Goal: Task Accomplishment & Management: Manage account settings

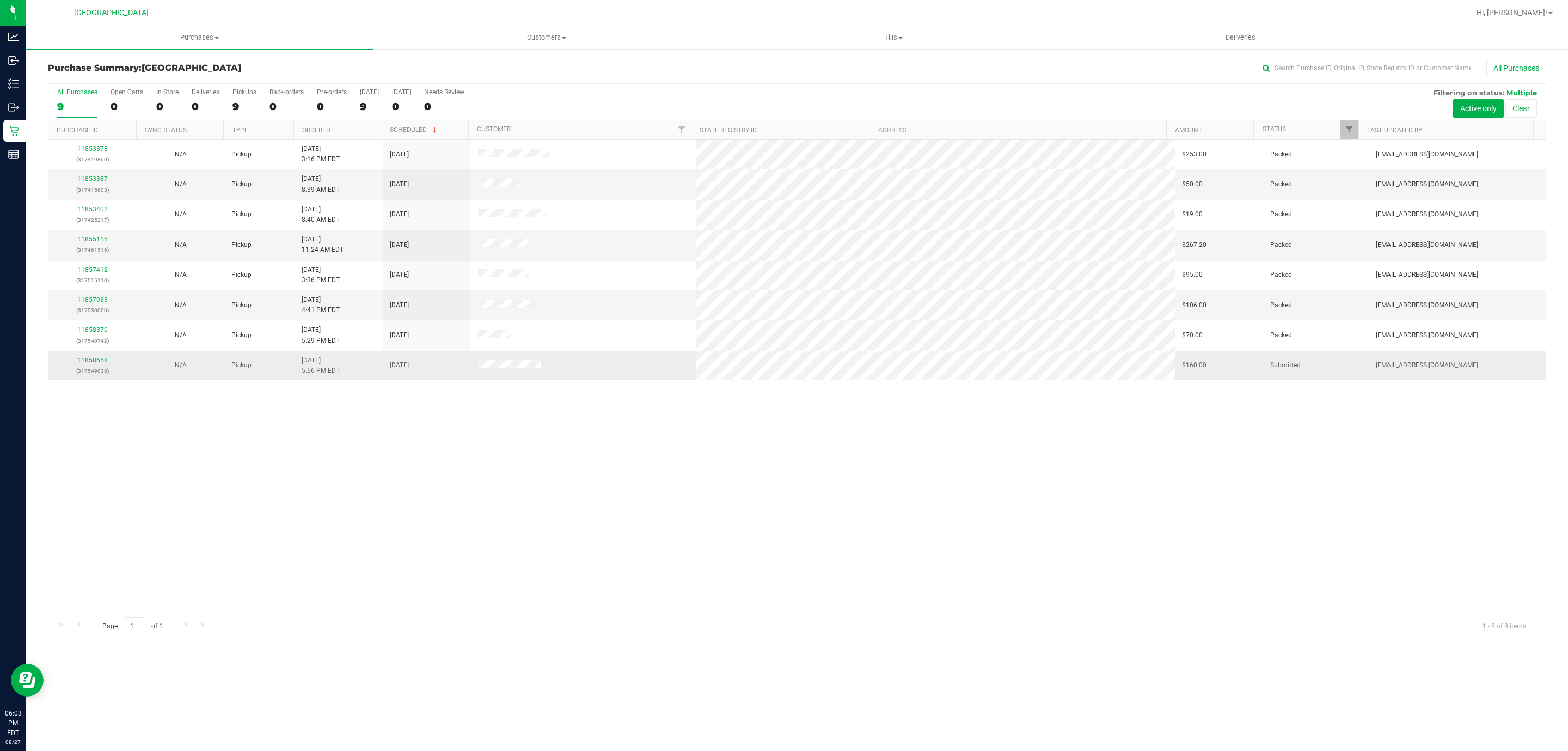
click at [90, 369] on p "(317549038)" at bounding box center [92, 370] width 75 height 10
click at [95, 364] on link "11858658" at bounding box center [93, 360] width 30 height 8
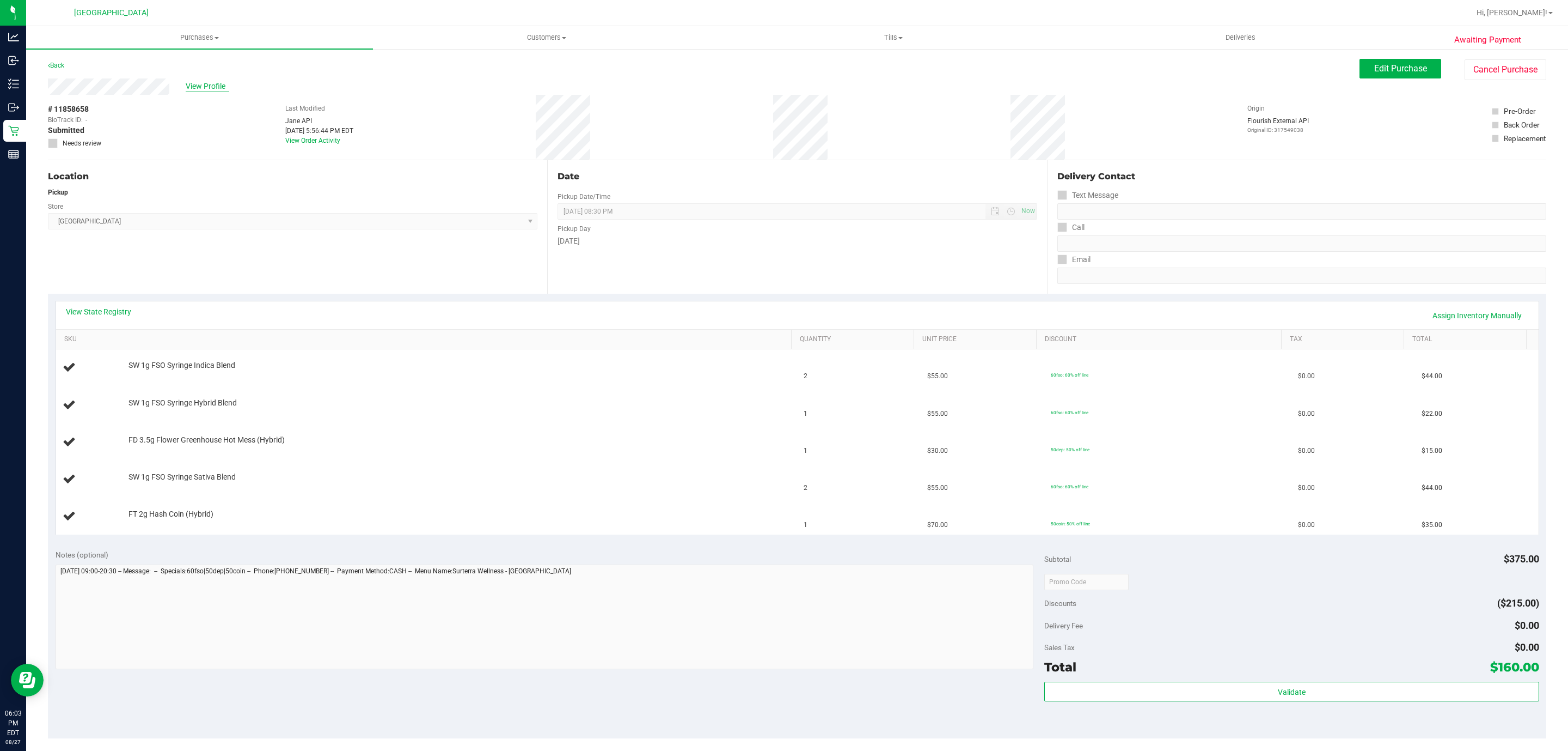
click at [197, 89] on span "View Profile" at bounding box center [208, 86] width 44 height 12
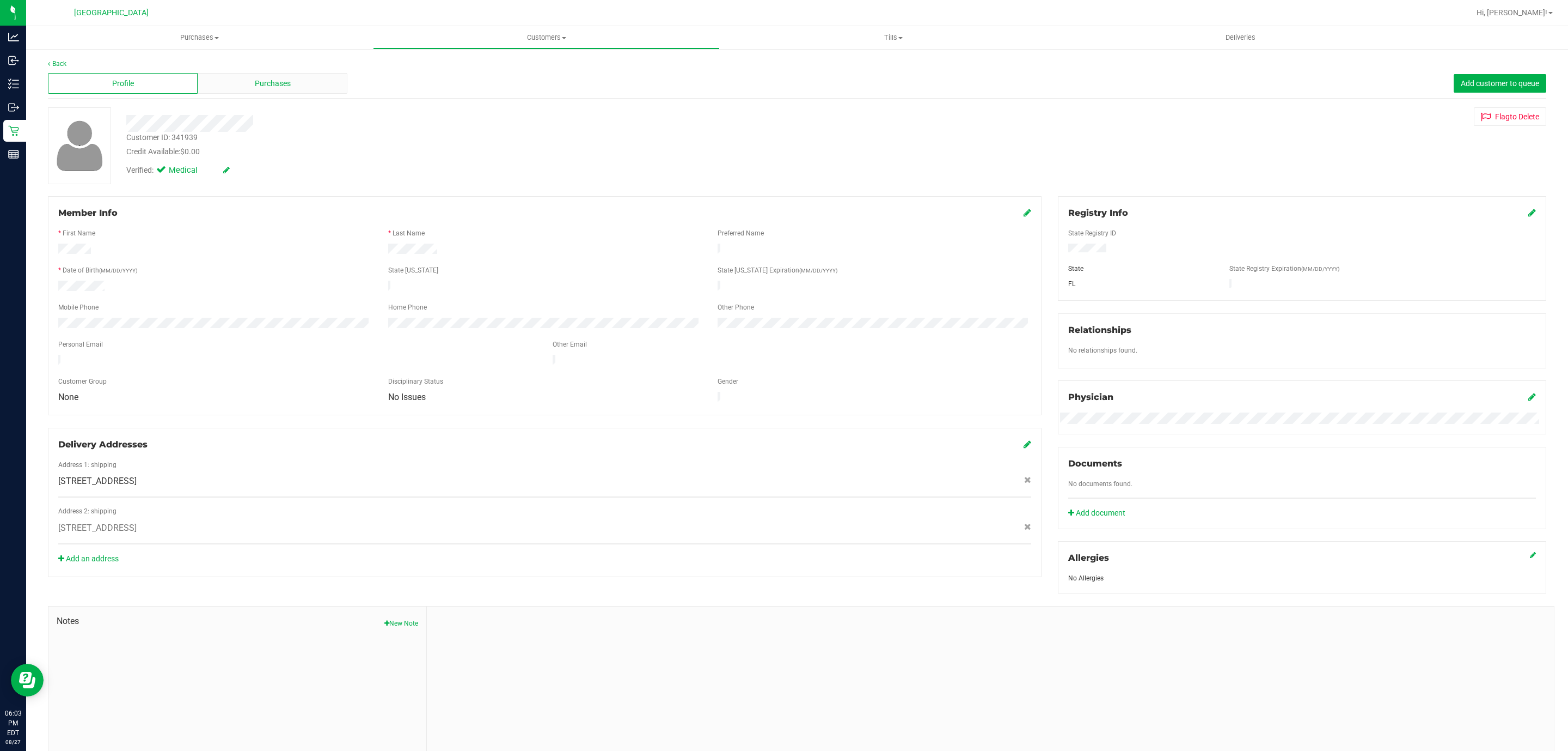
click at [256, 80] on span "Purchases" at bounding box center [273, 83] width 36 height 12
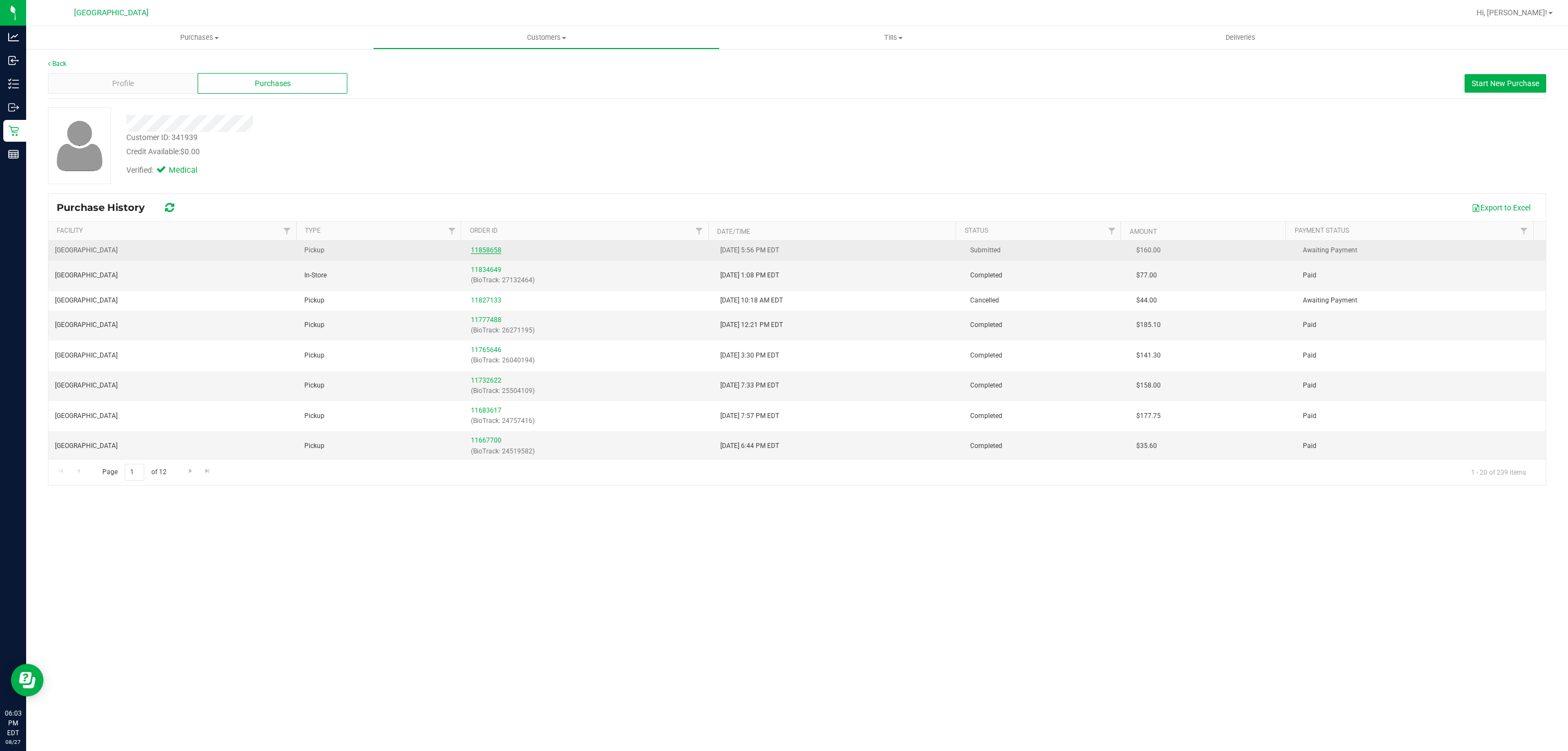
click at [474, 250] on link "11858658" at bounding box center [486, 250] width 30 height 8
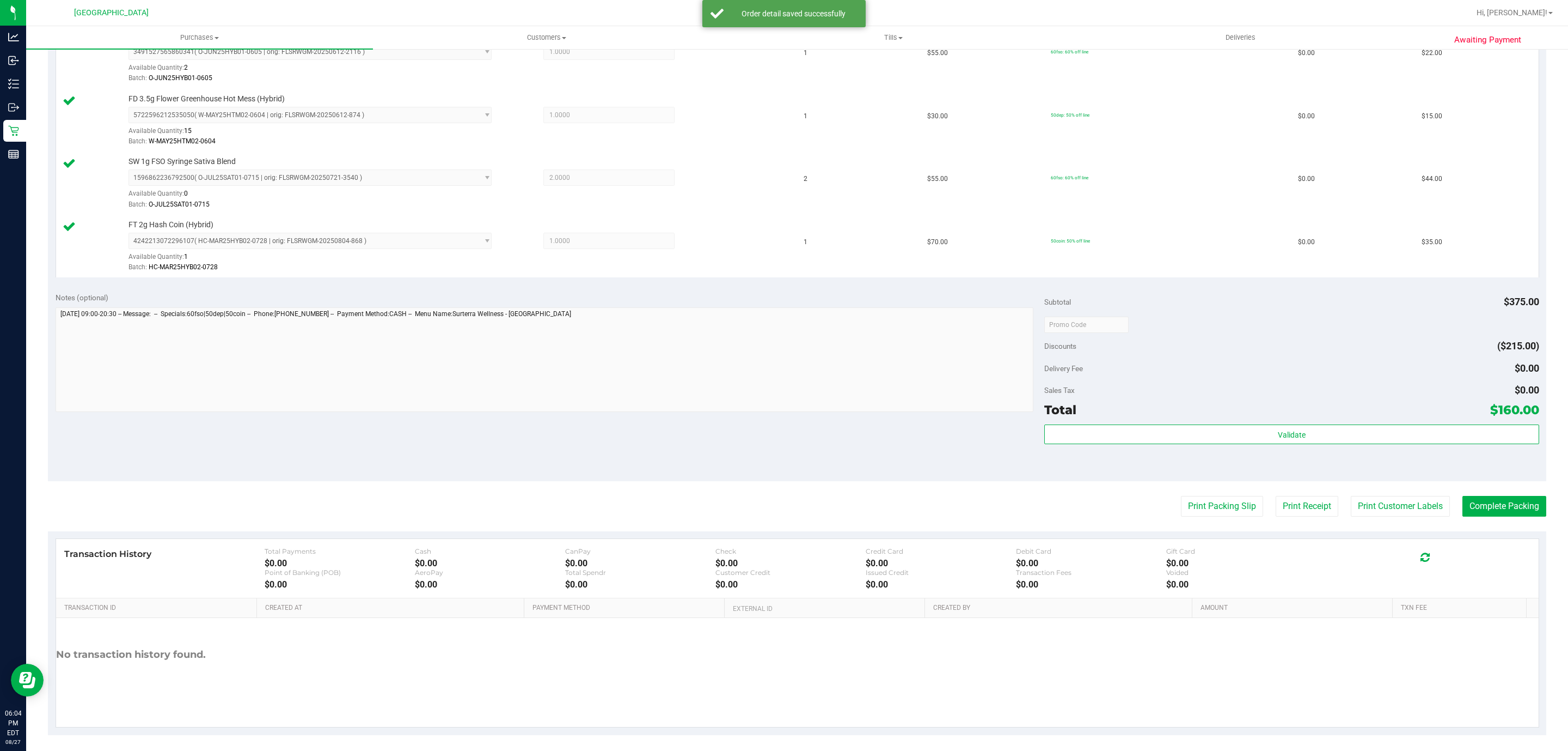
scroll to position [399, 0]
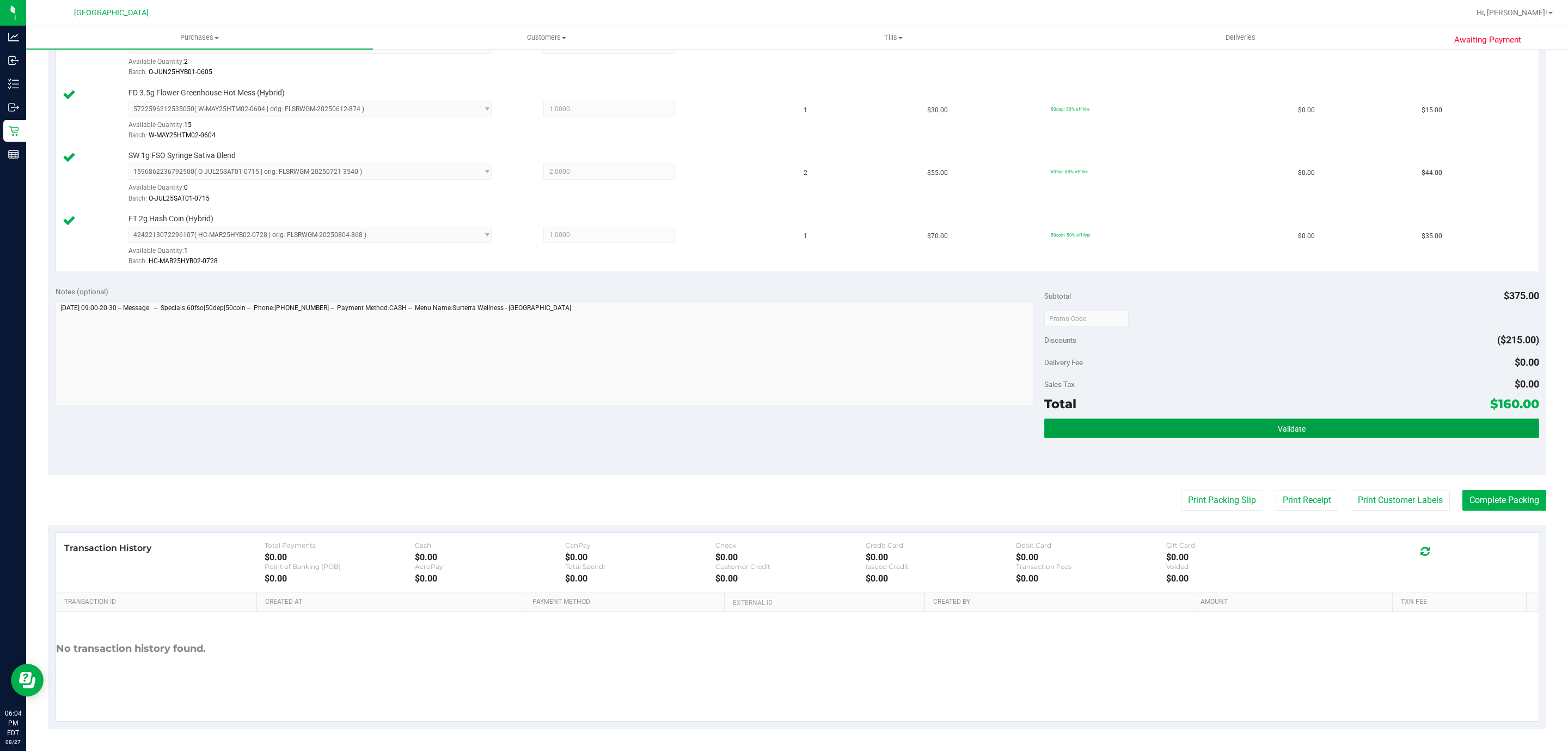
click at [1219, 428] on button "Validate" at bounding box center [1292, 428] width 494 height 19
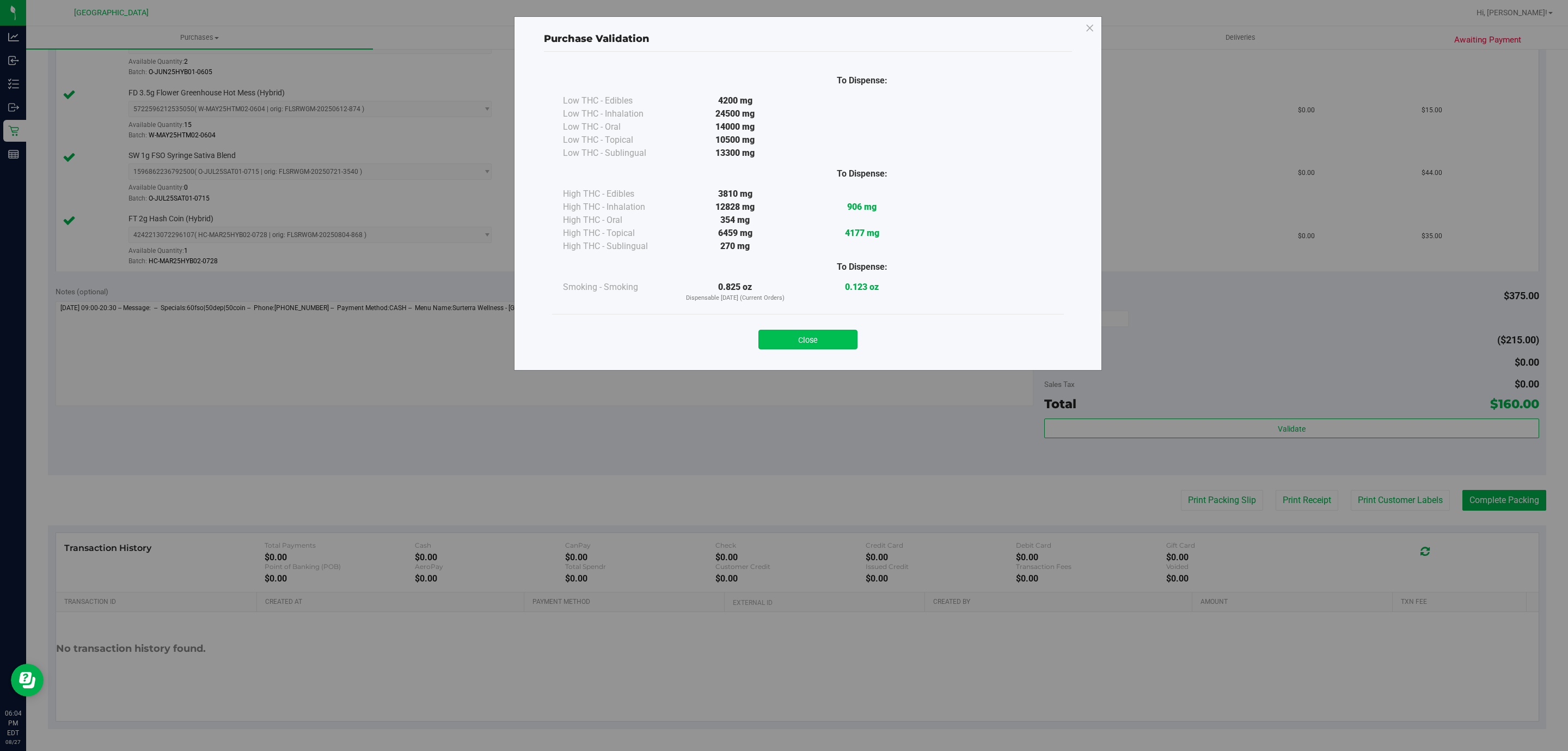
click at [819, 338] on button "Close" at bounding box center [808, 339] width 99 height 19
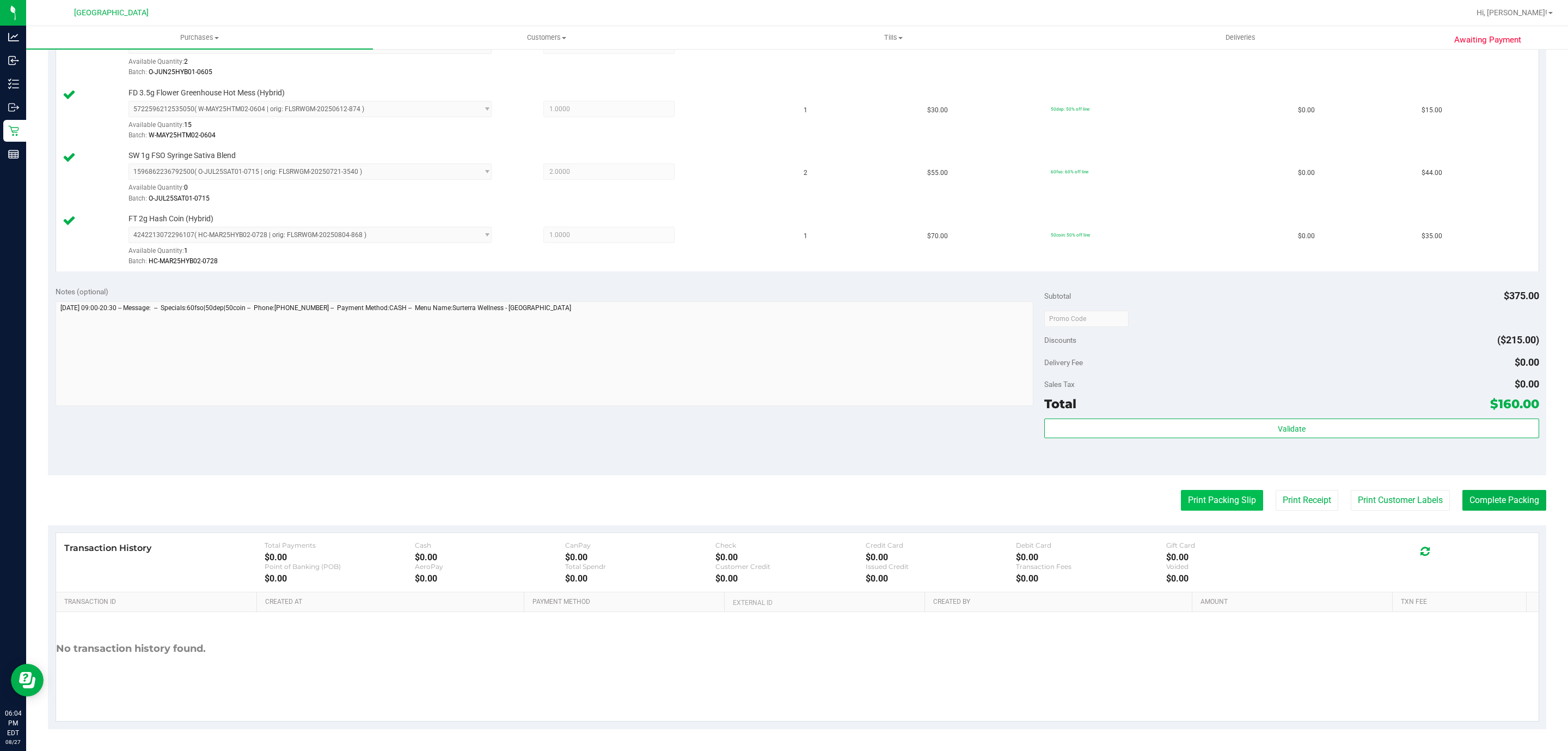
click at [1196, 503] on button "Print Packing Slip" at bounding box center [1222, 500] width 82 height 21
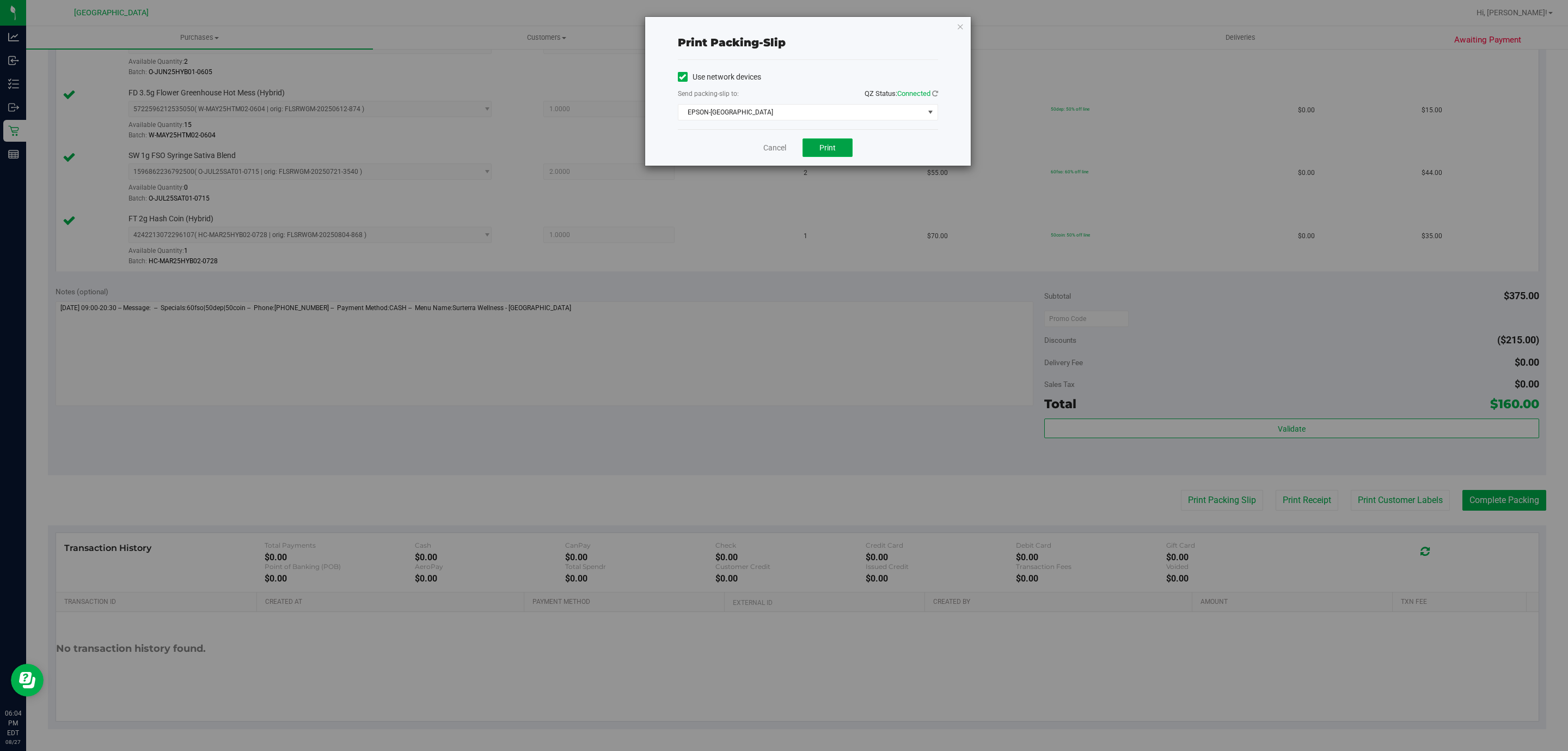
click at [828, 150] on span "Print" at bounding box center [827, 147] width 16 height 9
click at [957, 28] on icon "button" at bounding box center [961, 26] width 8 height 13
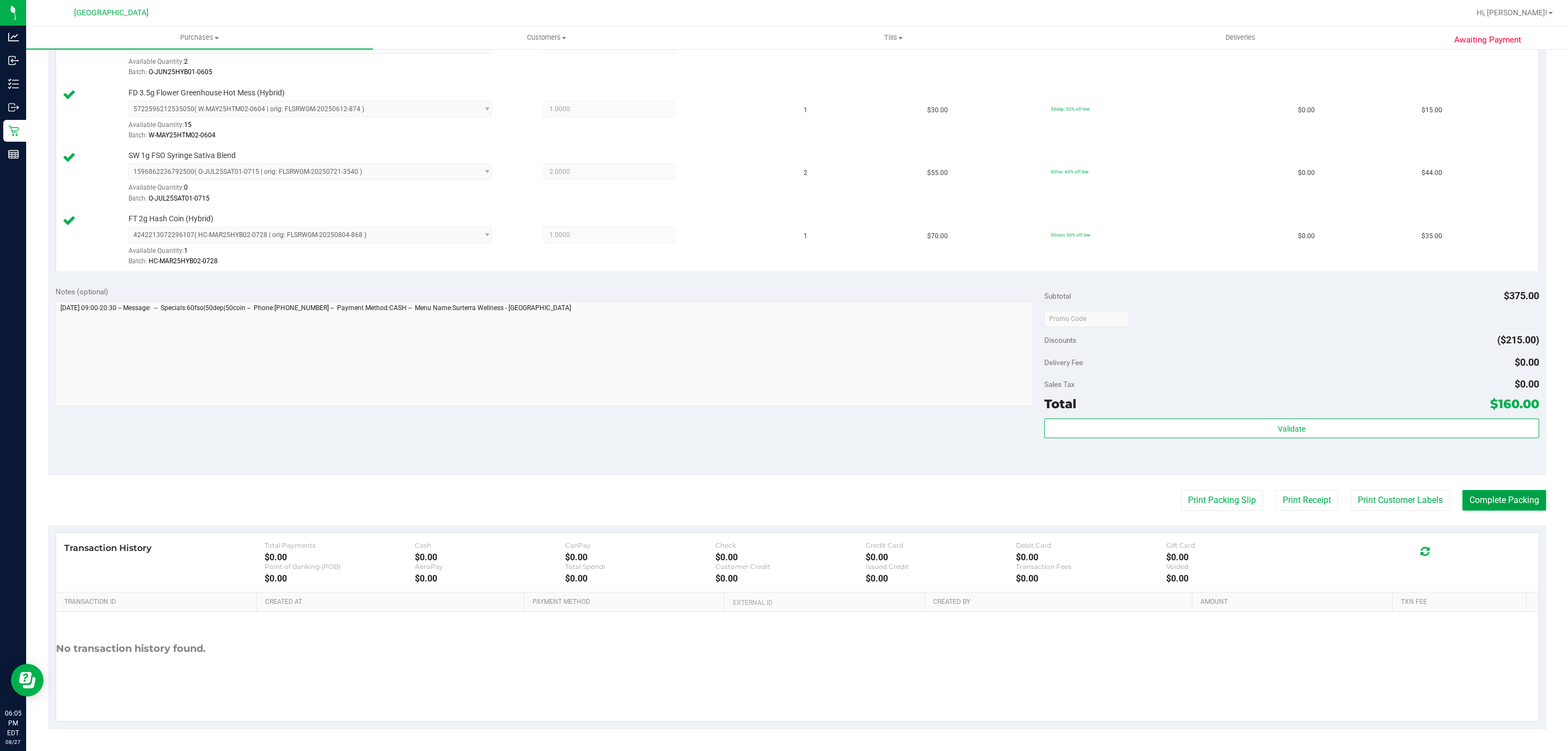
click at [1474, 493] on button "Complete Packing" at bounding box center [1504, 500] width 84 height 21
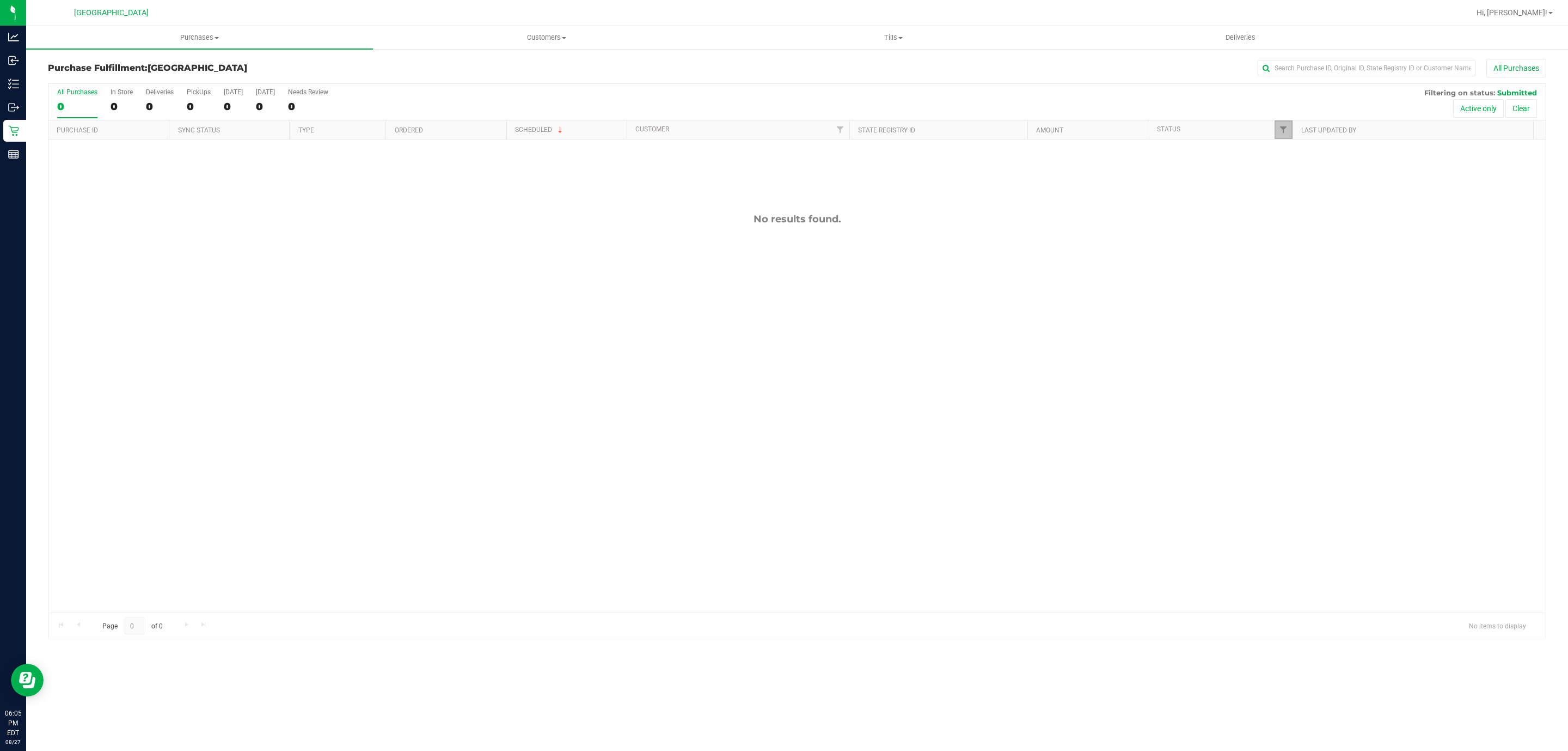
click at [1278, 137] on link "Filter" at bounding box center [1284, 130] width 18 height 18
click at [1287, 250] on input "Packed" at bounding box center [1289, 251] width 7 height 7
checkbox input "true"
click at [1306, 317] on button "Filter" at bounding box center [1307, 321] width 52 height 24
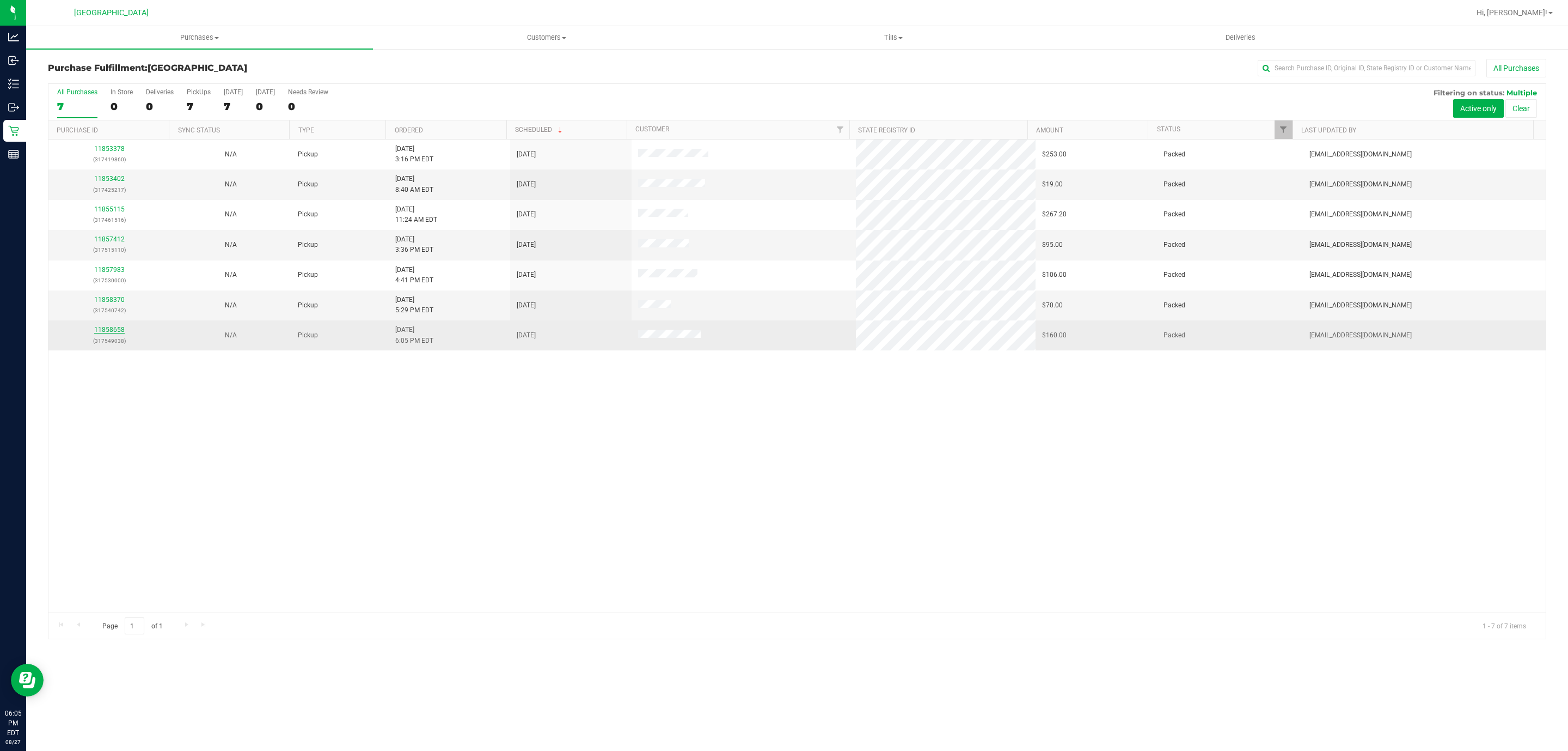
click at [113, 333] on link "11858658" at bounding box center [110, 330] width 30 height 8
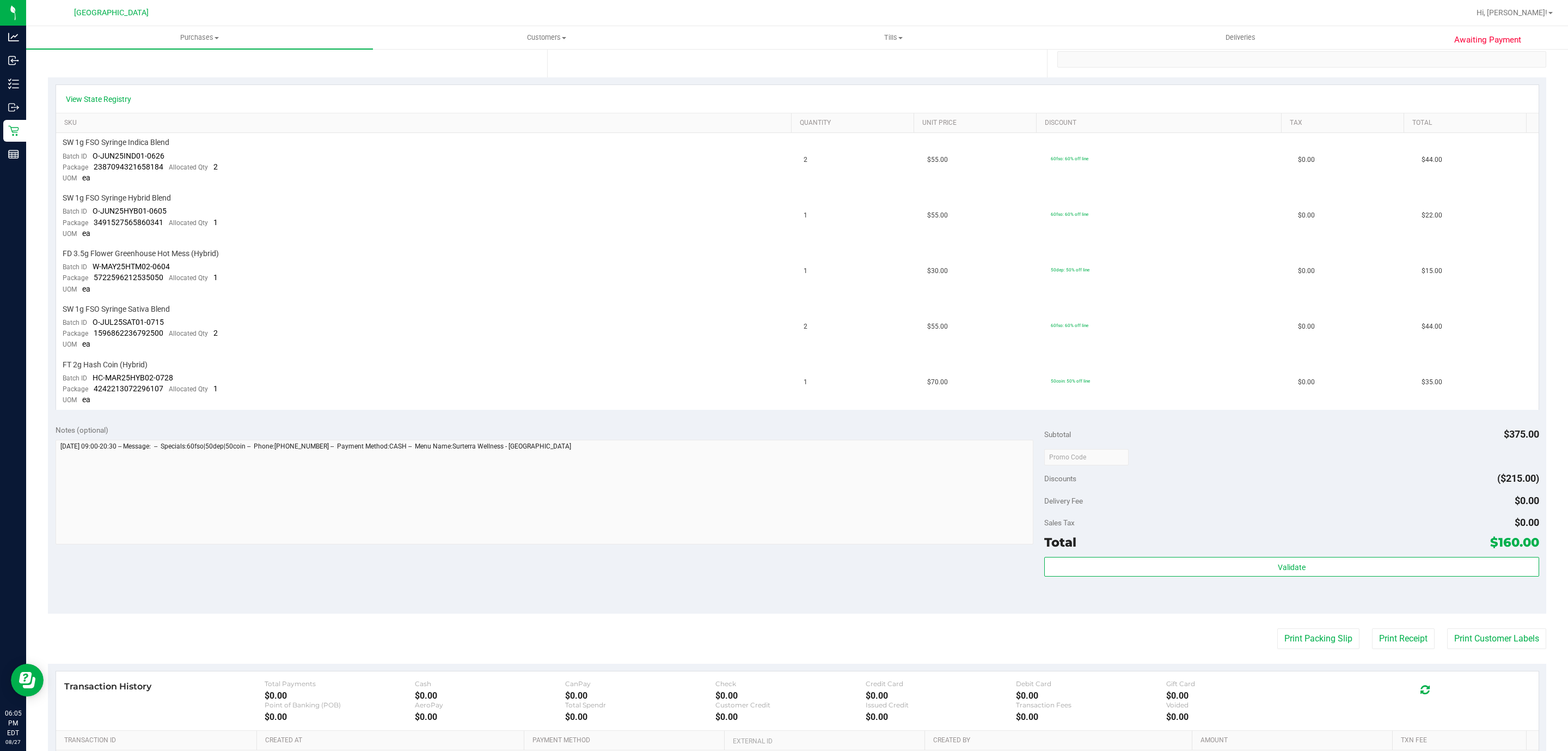
scroll to position [350, 0]
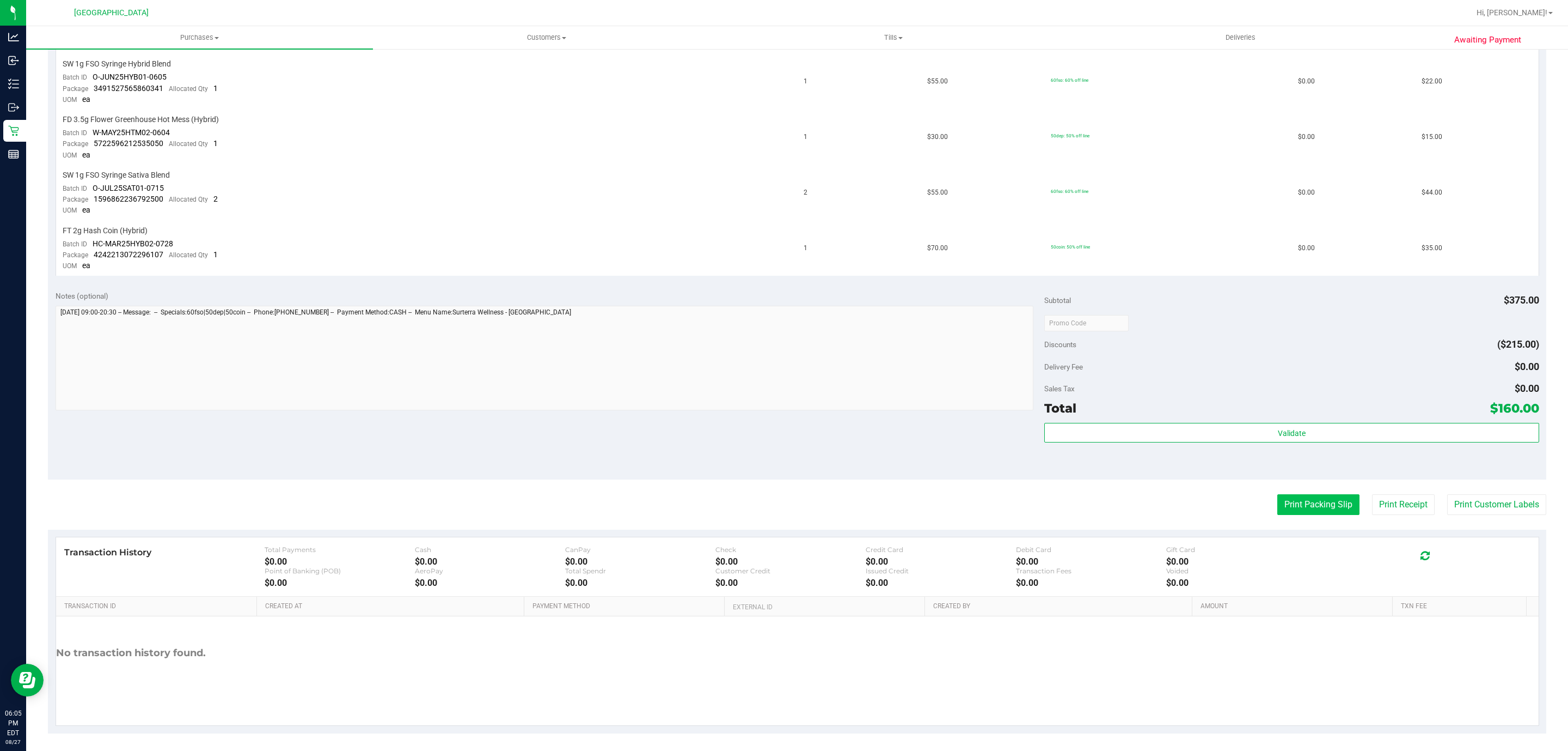
click at [1305, 502] on button "Print Packing Slip" at bounding box center [1318, 504] width 82 height 21
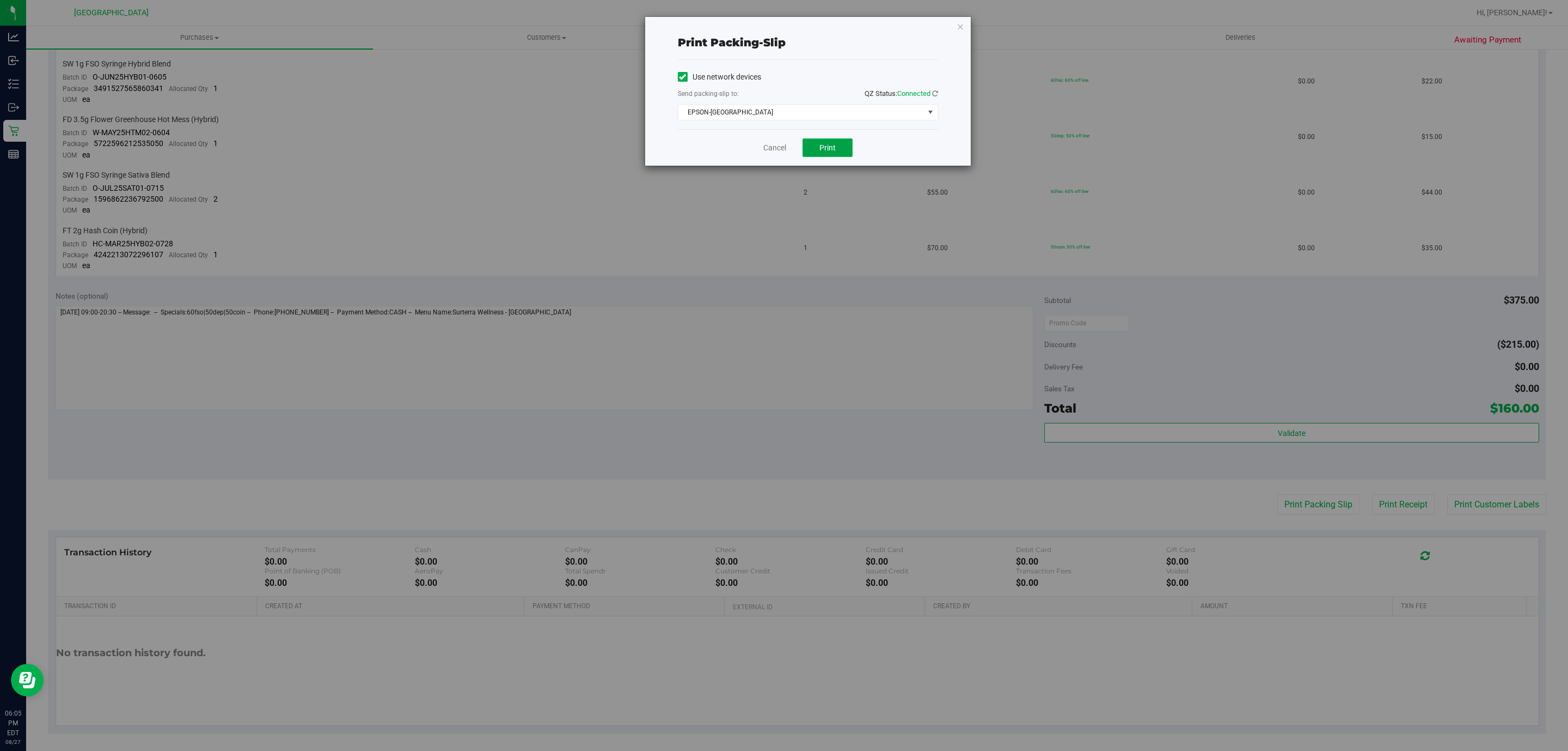
click at [825, 146] on span "Print" at bounding box center [827, 147] width 16 height 9
click at [962, 28] on div "Print packing-slip Use network devices Send packing-slip to: QZ Status: Connect…" at bounding box center [808, 91] width 326 height 149
click at [957, 29] on icon "button" at bounding box center [961, 26] width 8 height 13
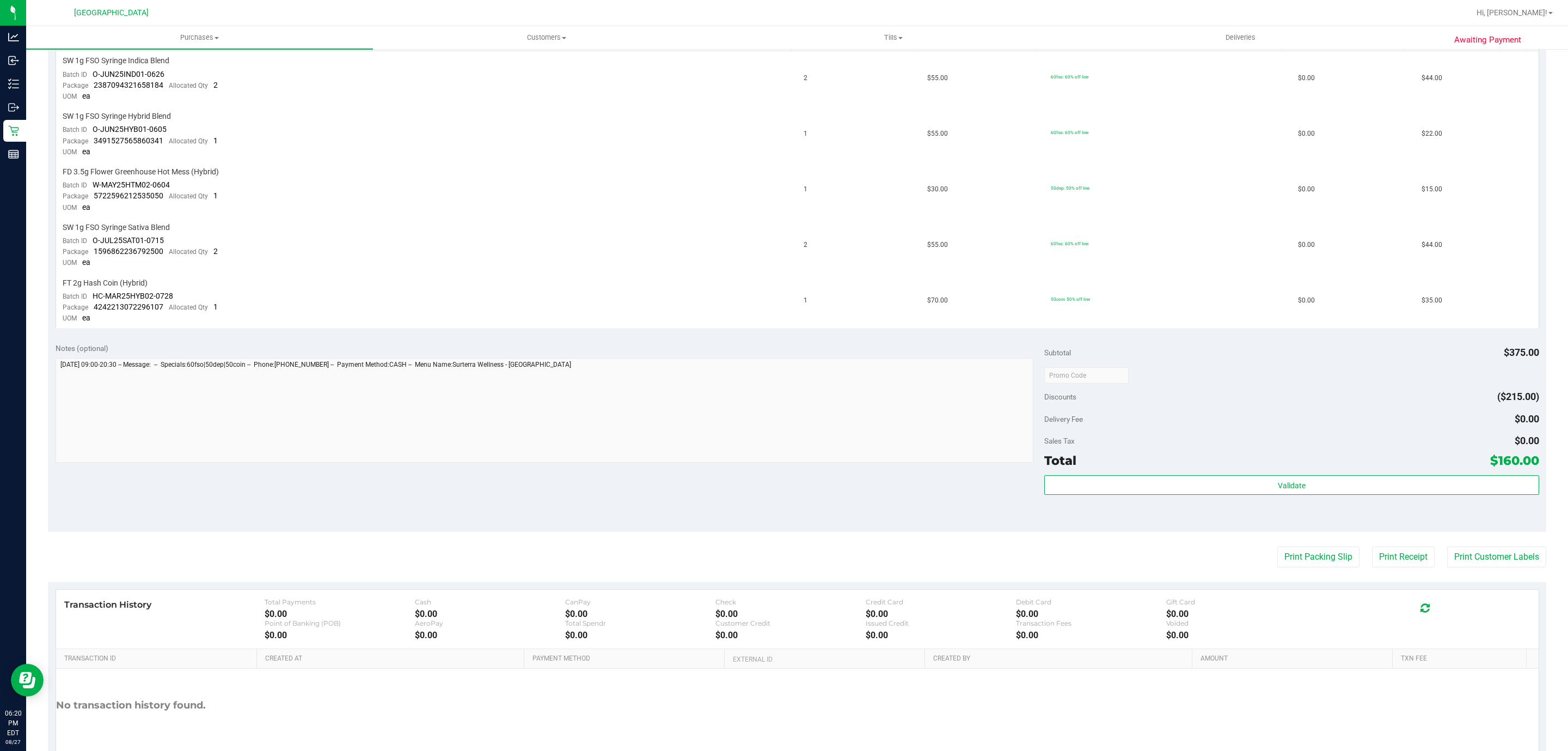
scroll to position [269, 0]
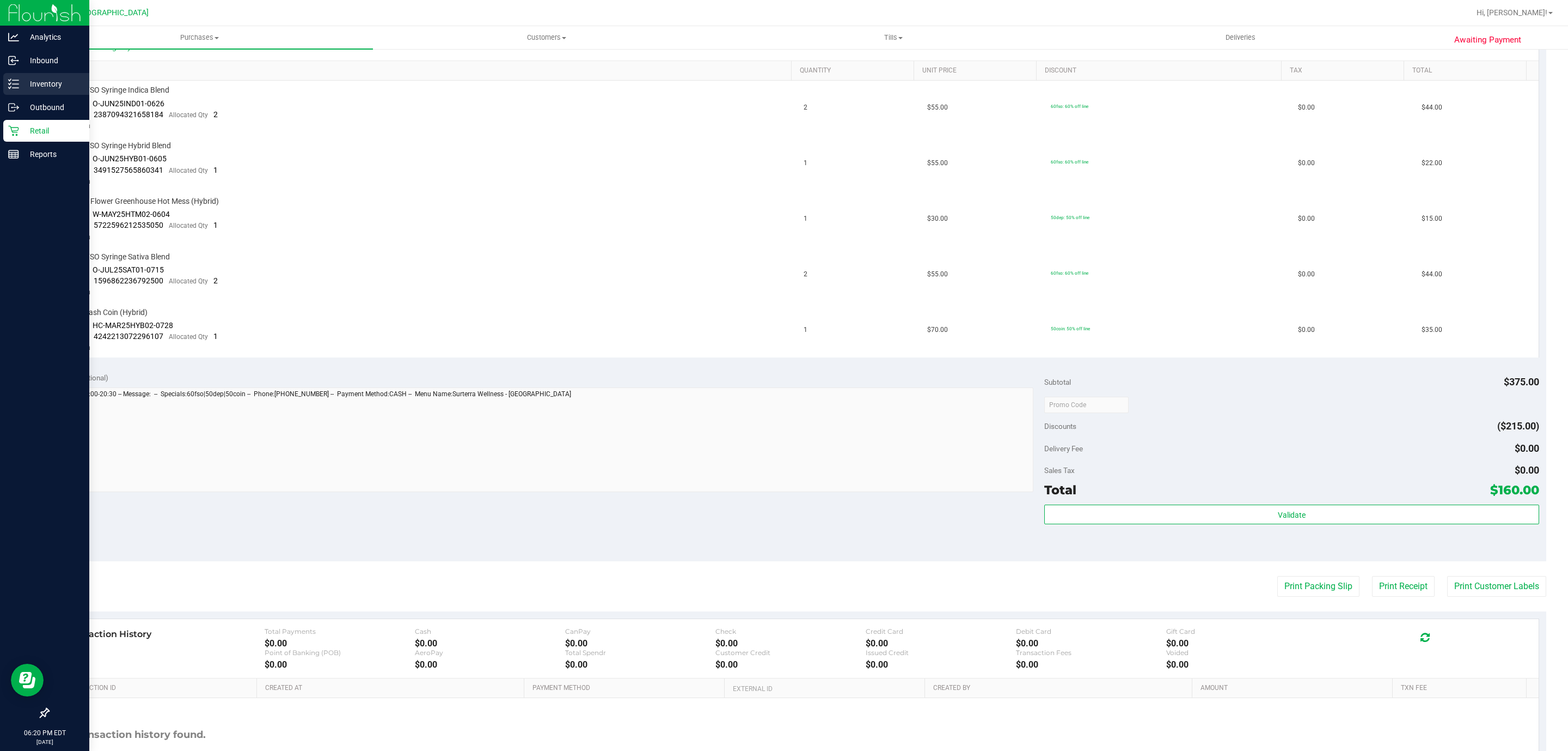
click at [25, 83] on p "Inventory" at bounding box center [51, 83] width 65 height 13
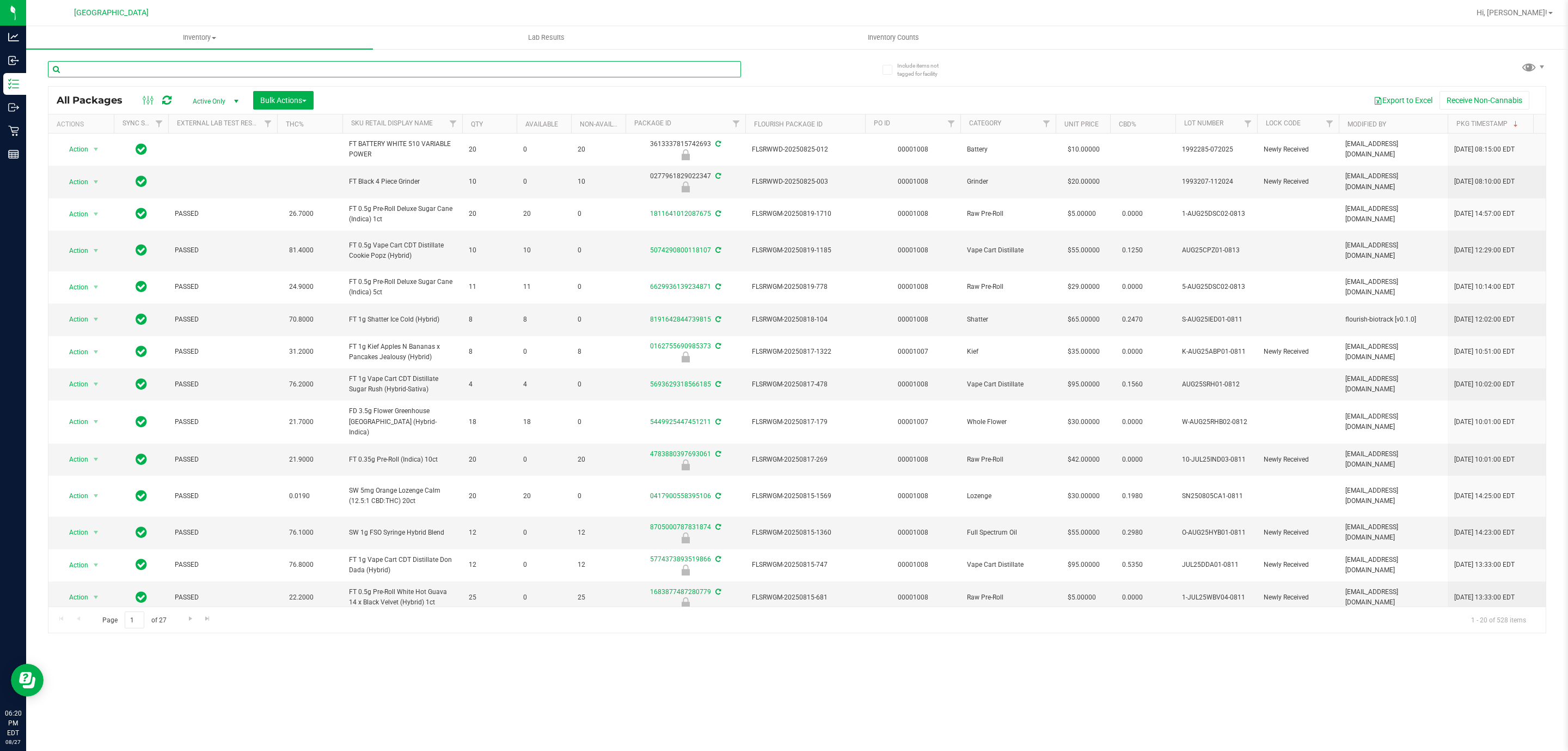
click at [236, 74] on input "text" at bounding box center [394, 69] width 693 height 16
type input "6436688617078838"
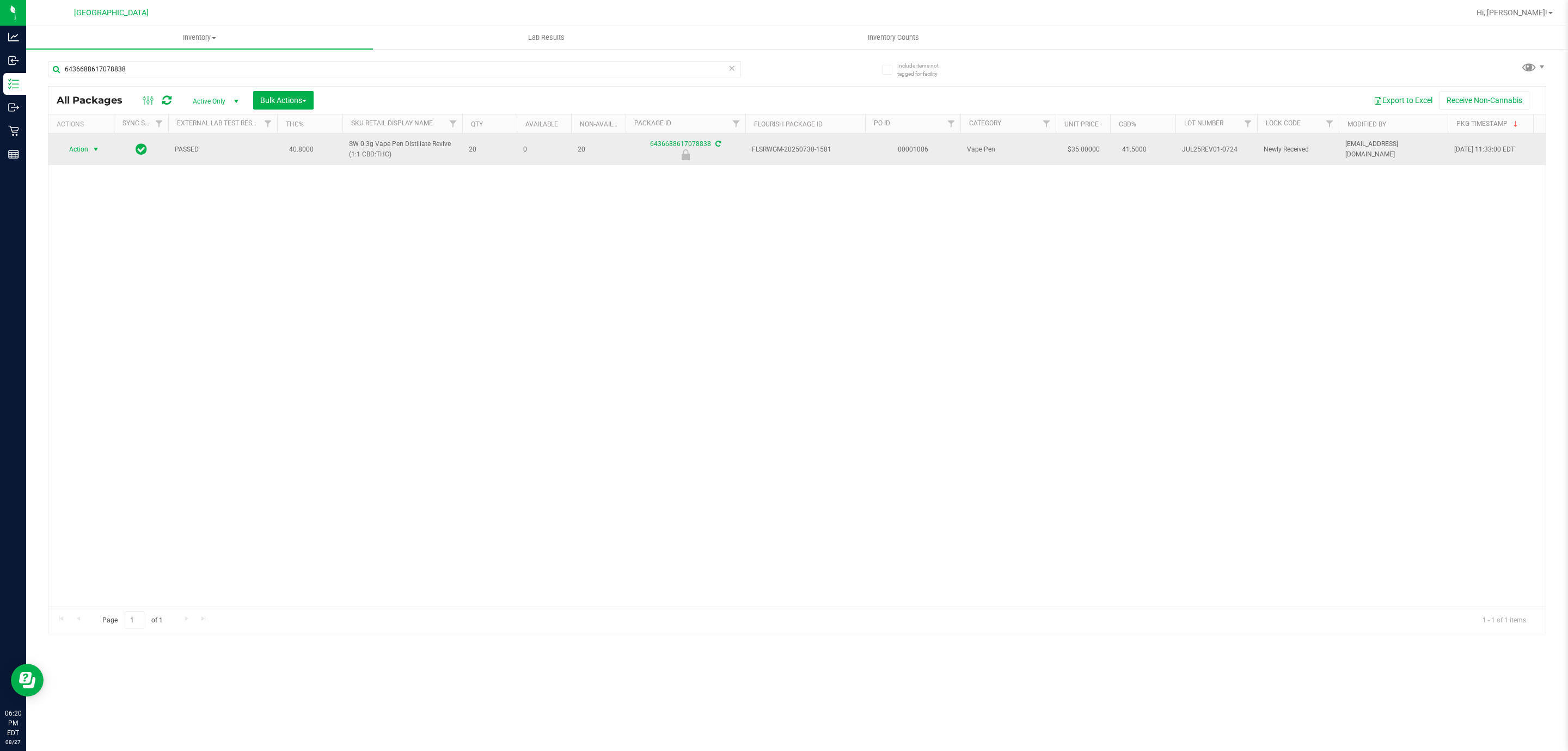
click at [86, 151] on span "Action" at bounding box center [74, 149] width 29 height 15
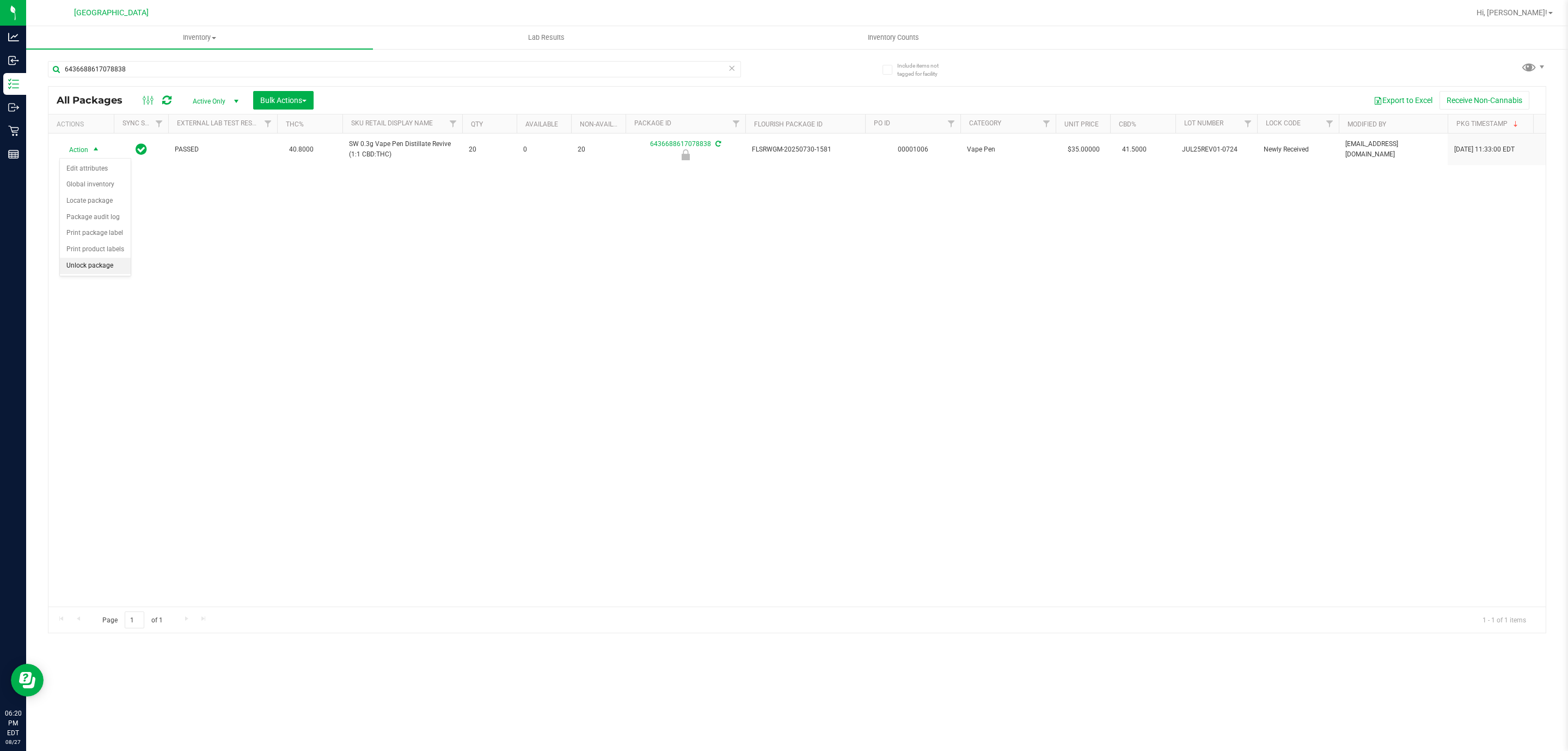
click at [108, 263] on li "Unlock package" at bounding box center [95, 266] width 71 height 16
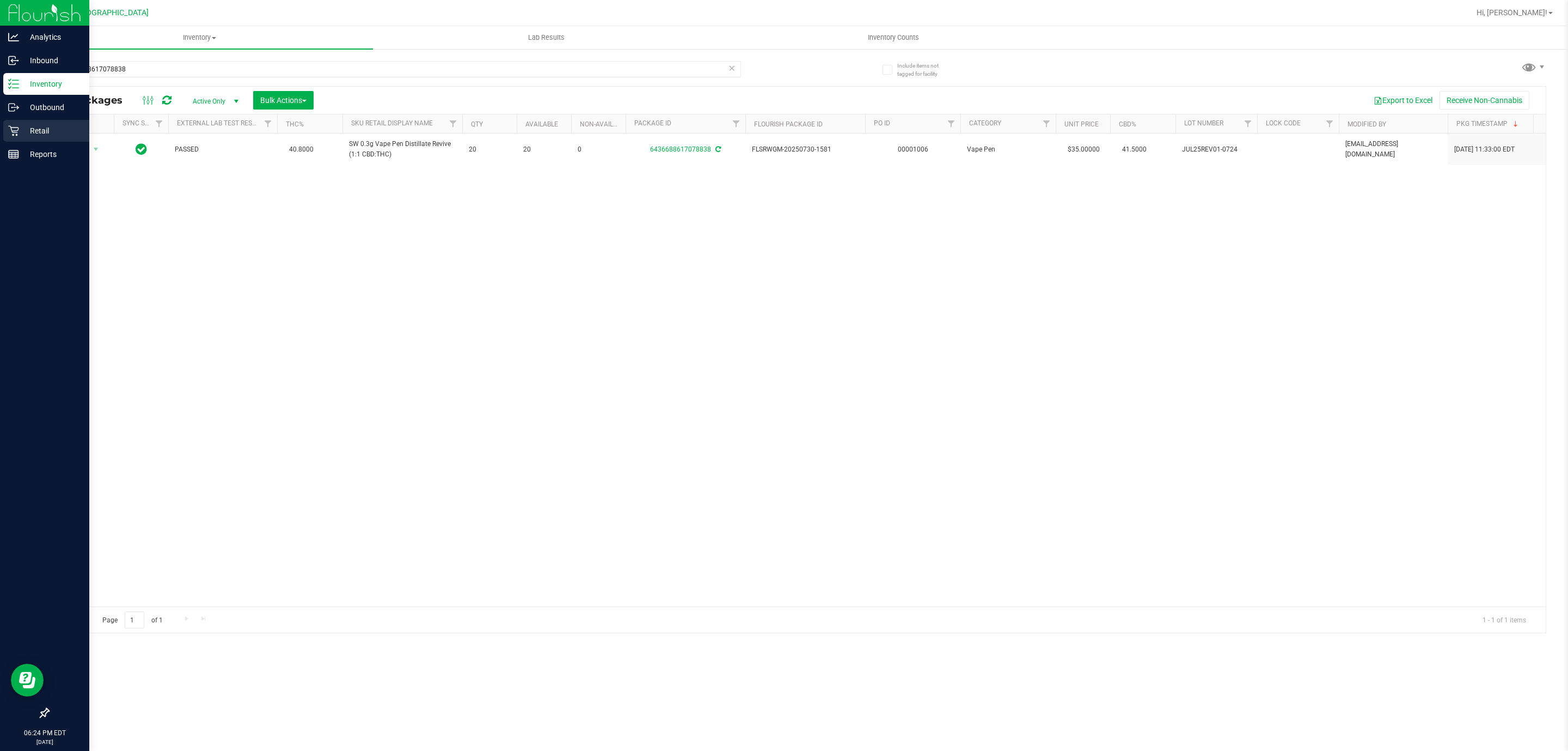
click at [13, 129] on icon at bounding box center [13, 131] width 11 height 11
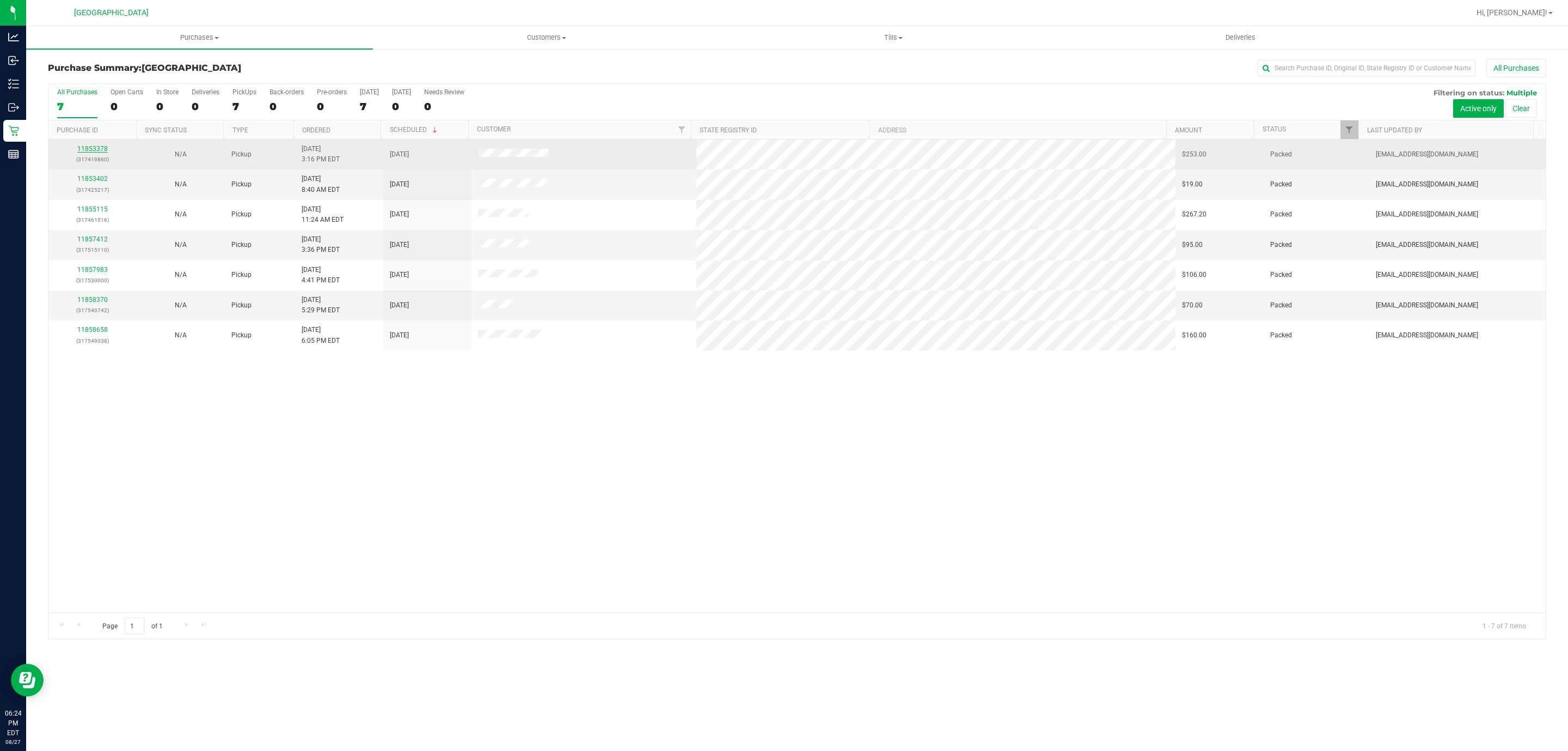
click at [97, 147] on link "11853378" at bounding box center [93, 149] width 30 height 8
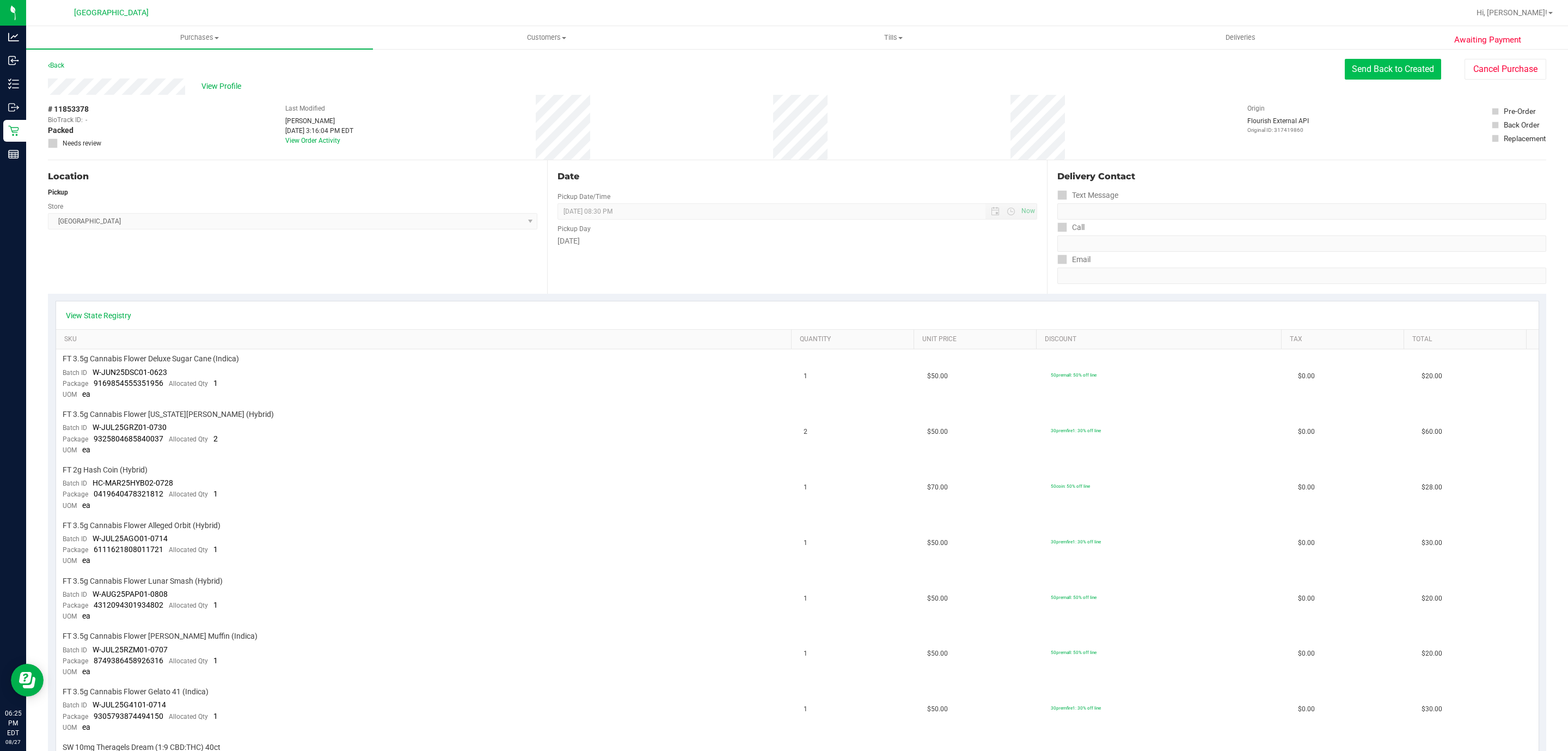
click at [1353, 71] on button "Send Back to Created" at bounding box center [1393, 69] width 96 height 21
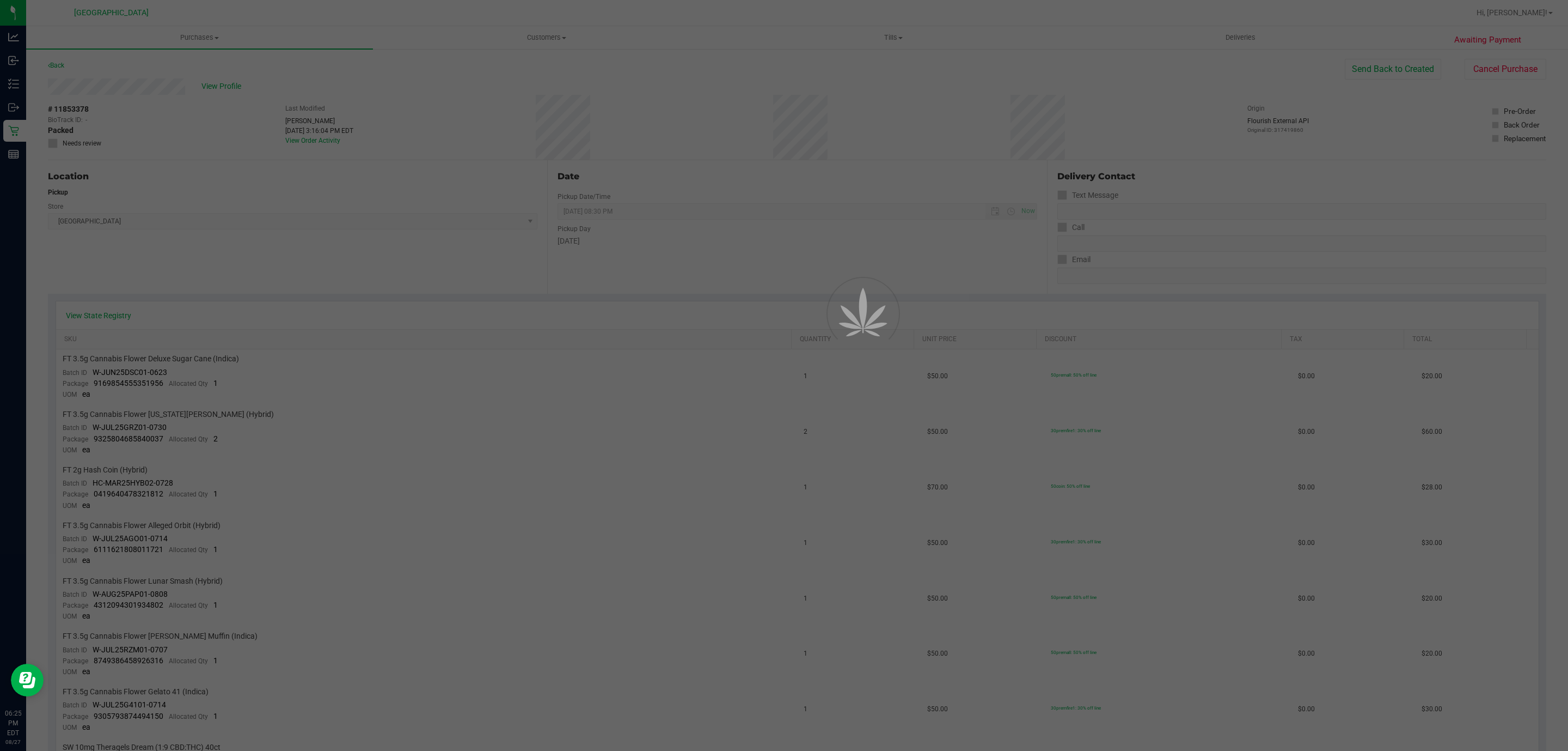
click at [1365, 66] on div at bounding box center [784, 375] width 1568 height 751
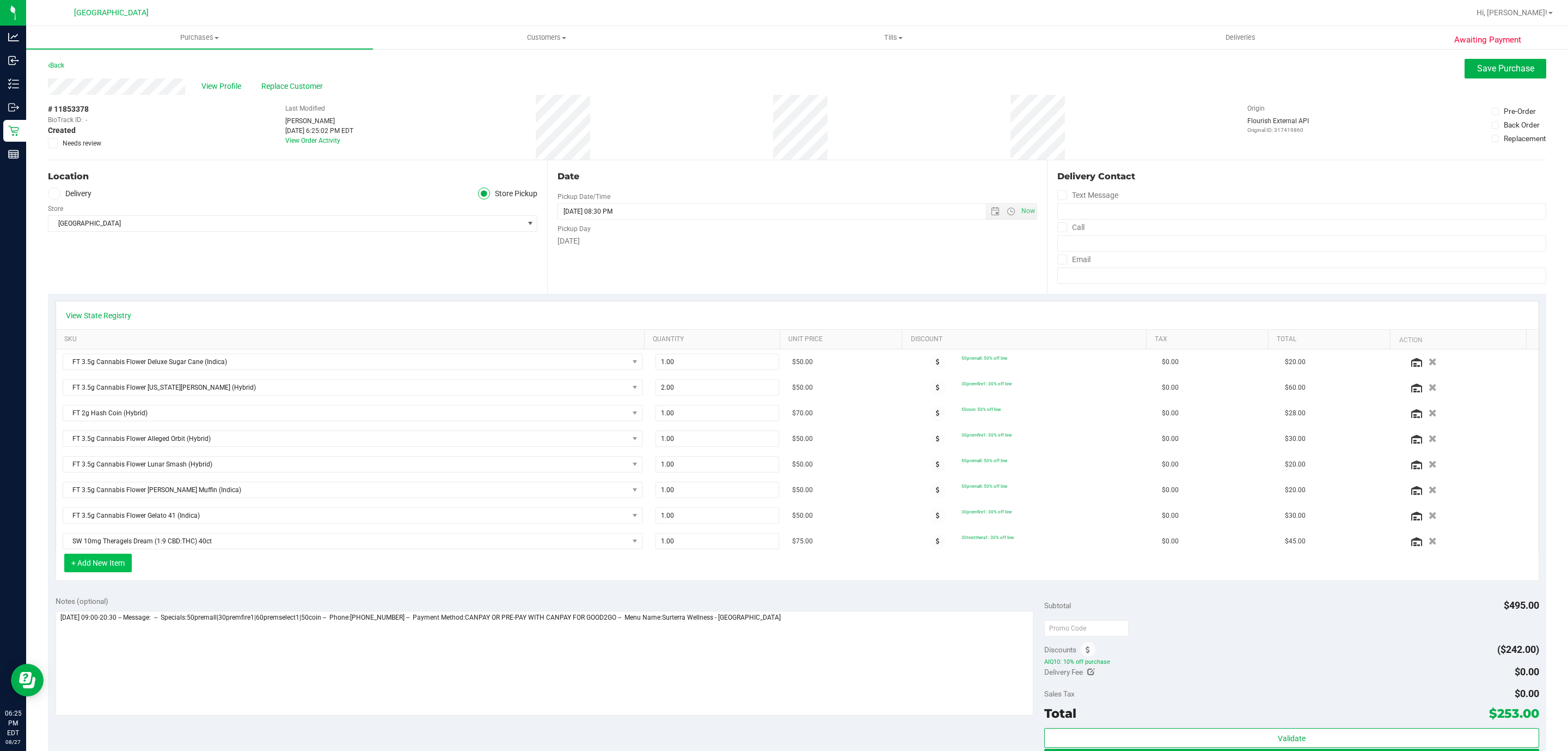
click at [110, 572] on button "+ Add New Item" at bounding box center [98, 563] width 68 height 18
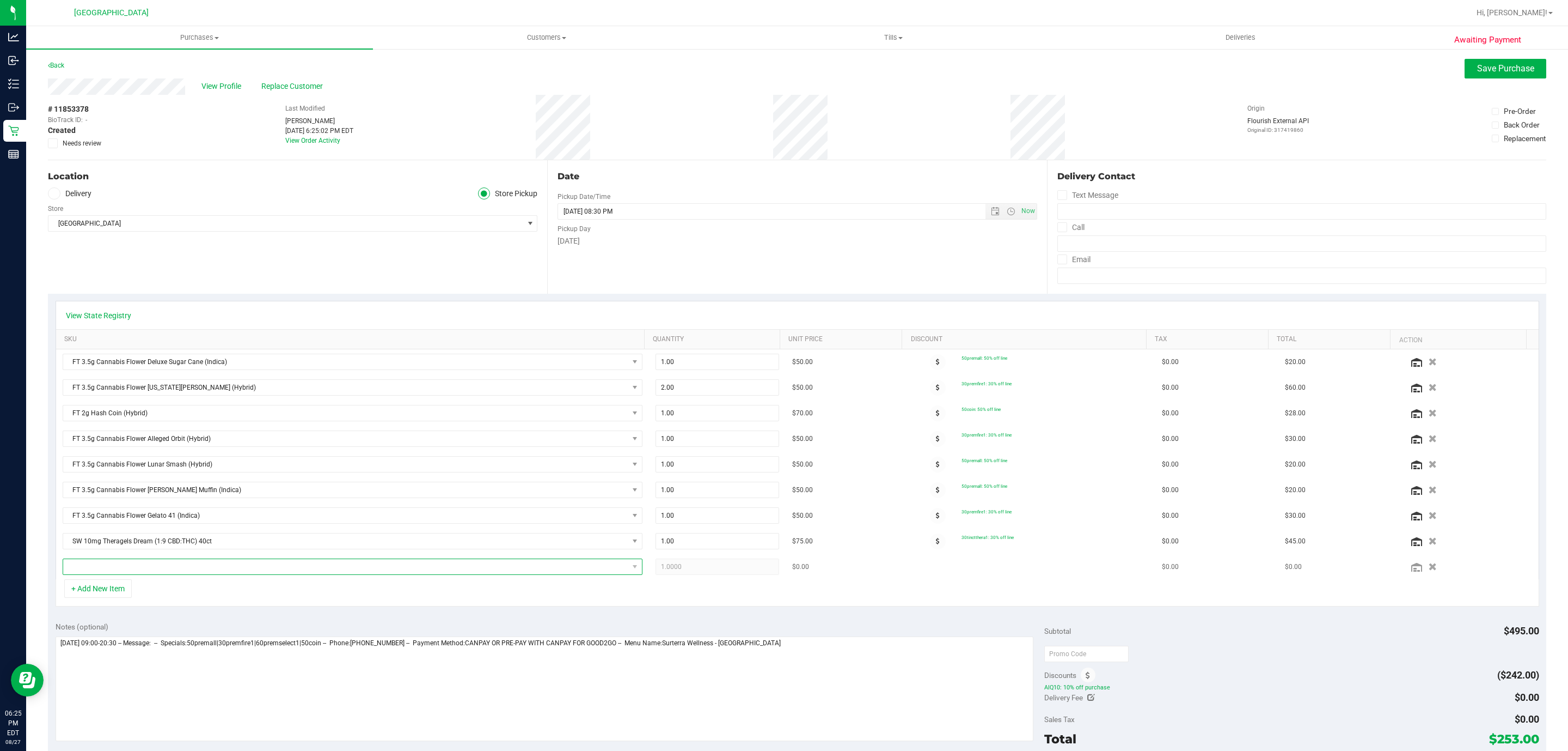
click at [131, 573] on span "NO DATA FOUND" at bounding box center [346, 566] width 565 height 15
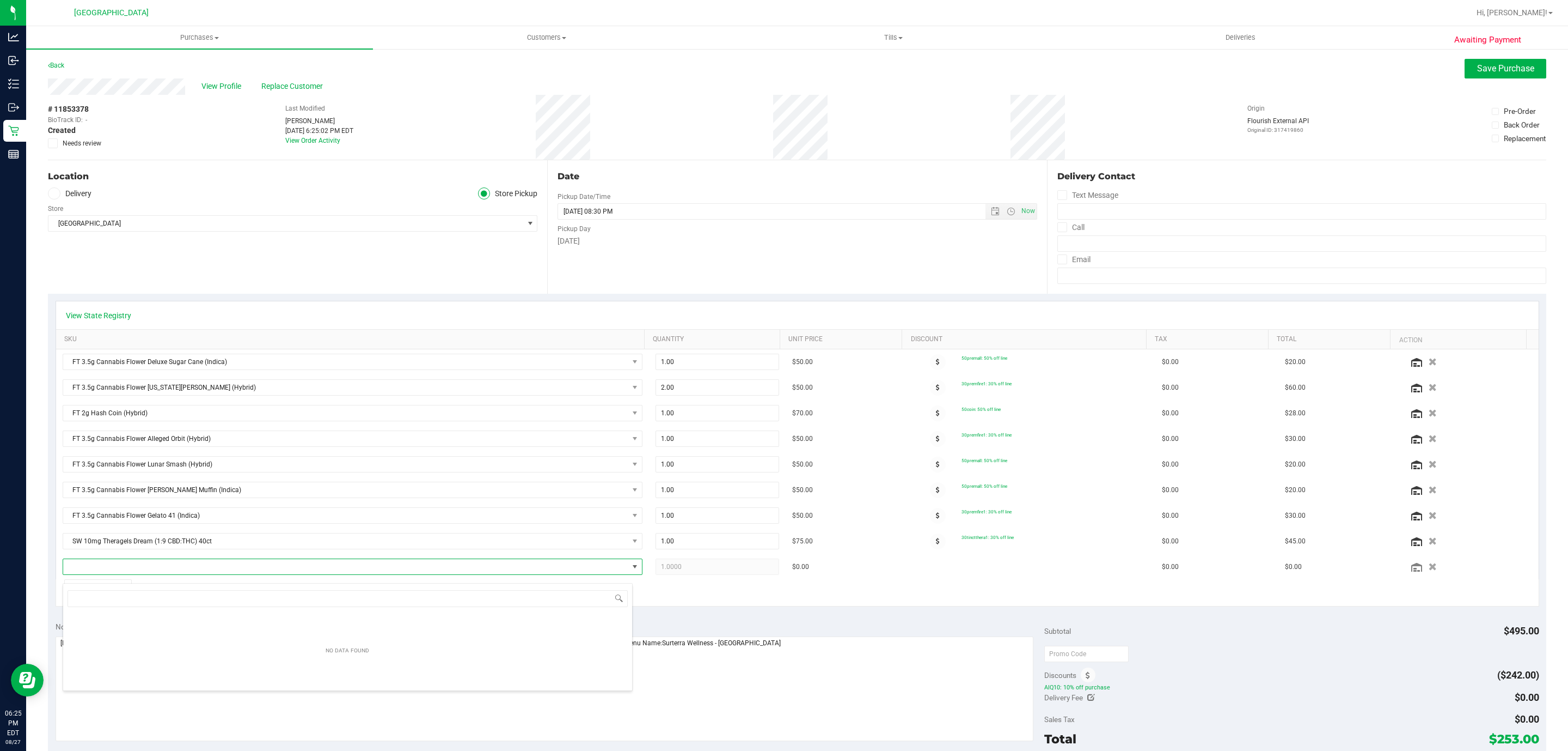
scroll to position [16, 565]
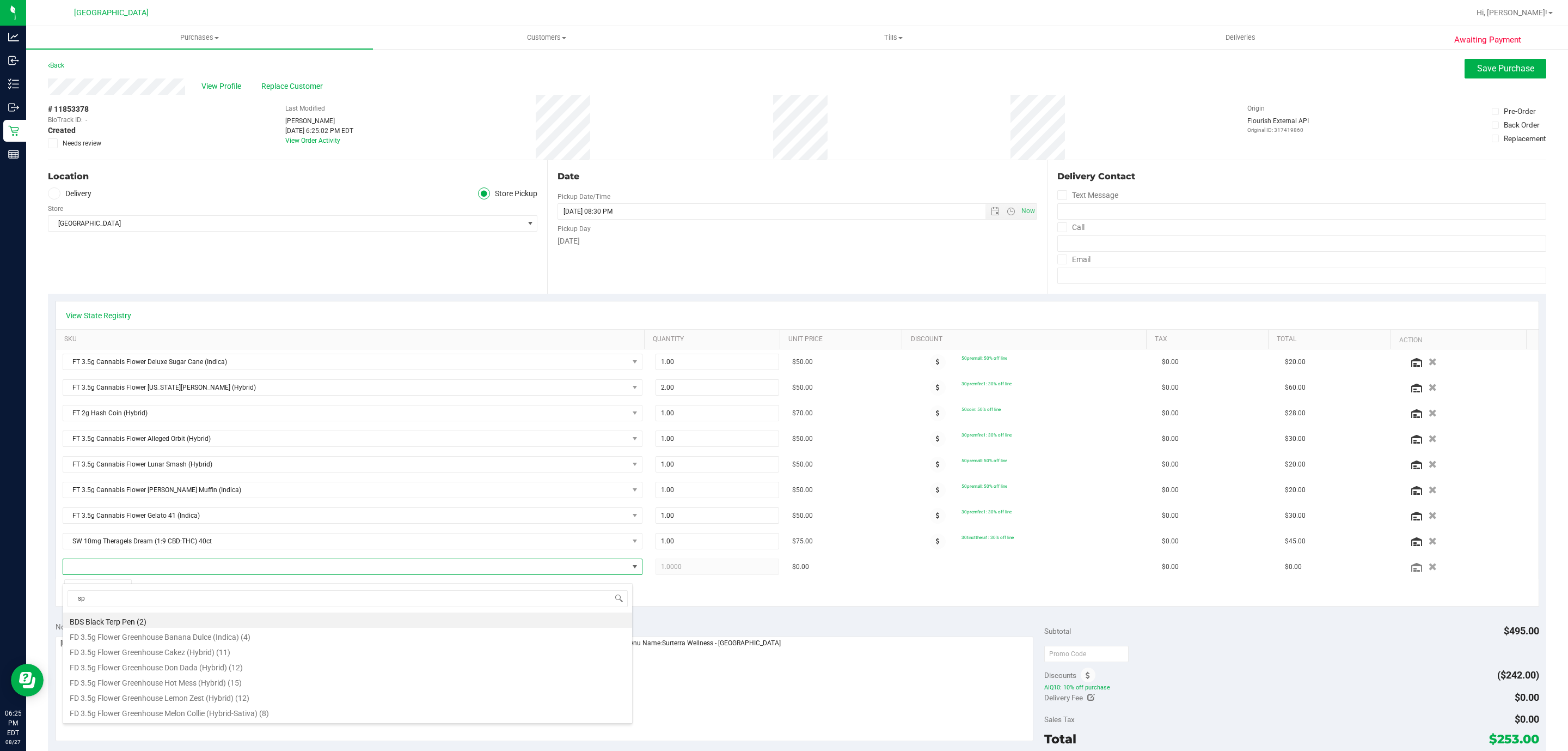
type input "s"
type input "dsc"
click at [255, 637] on li "FT 0.5g Pre-Roll Deluxe Sugar Cane (Indica) 5ct (11)" at bounding box center [348, 635] width 569 height 15
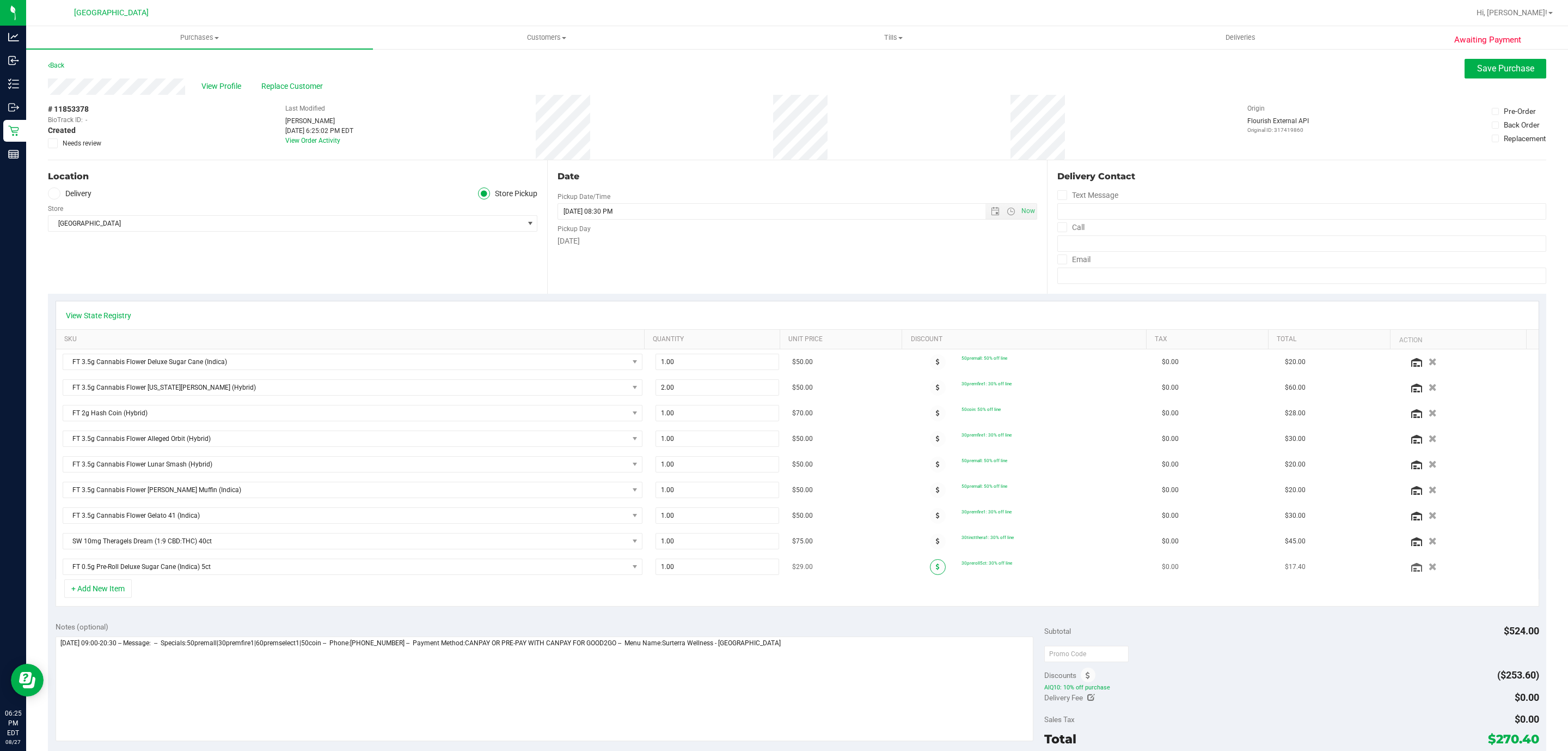
click at [930, 575] on span at bounding box center [938, 567] width 16 height 16
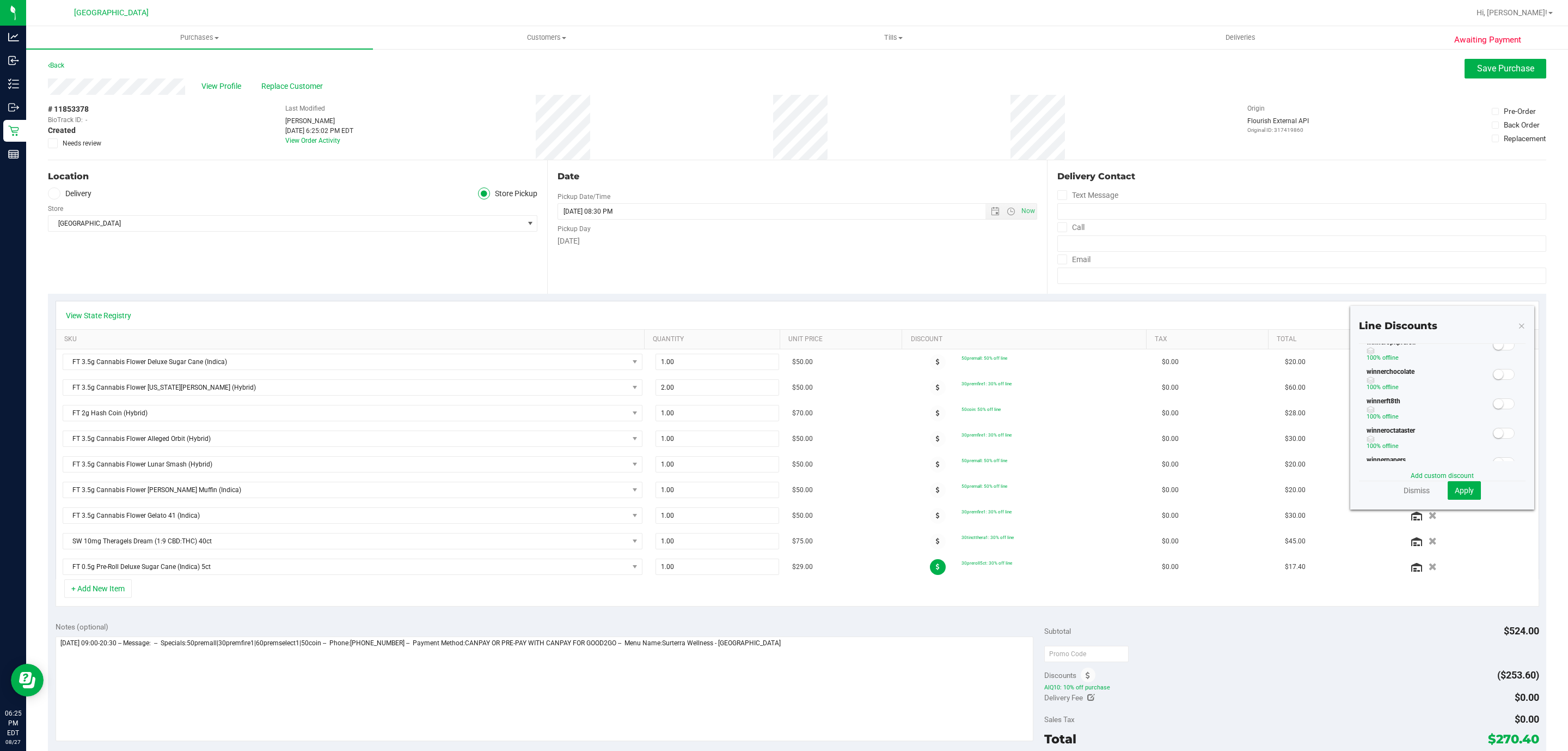
scroll to position [392, 0]
click at [1493, 268] on span at bounding box center [1504, 263] width 22 height 11
click at [1447, 484] on button "Apply" at bounding box center [1464, 490] width 33 height 18
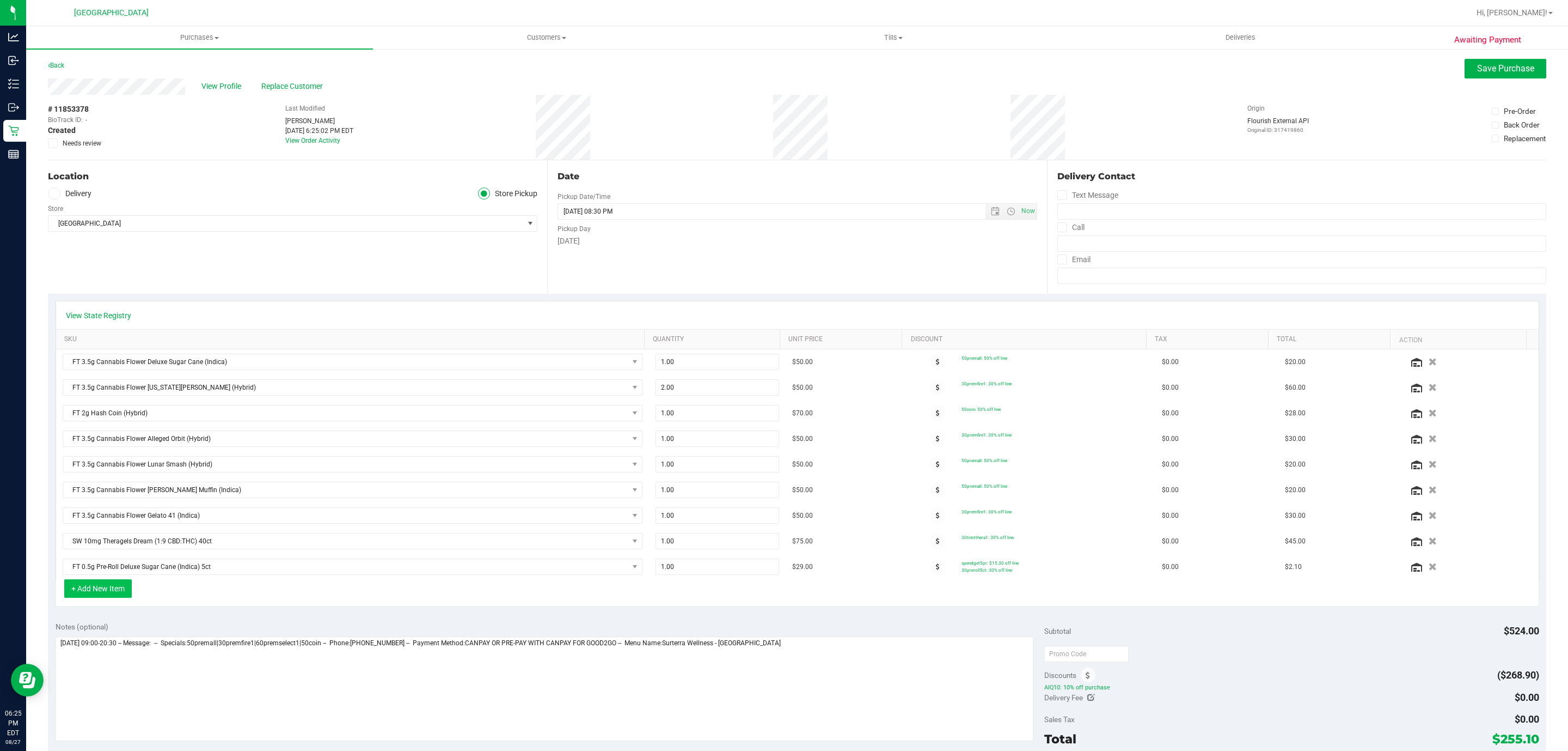
click at [119, 598] on button "+ Add New Item" at bounding box center [98, 588] width 68 height 18
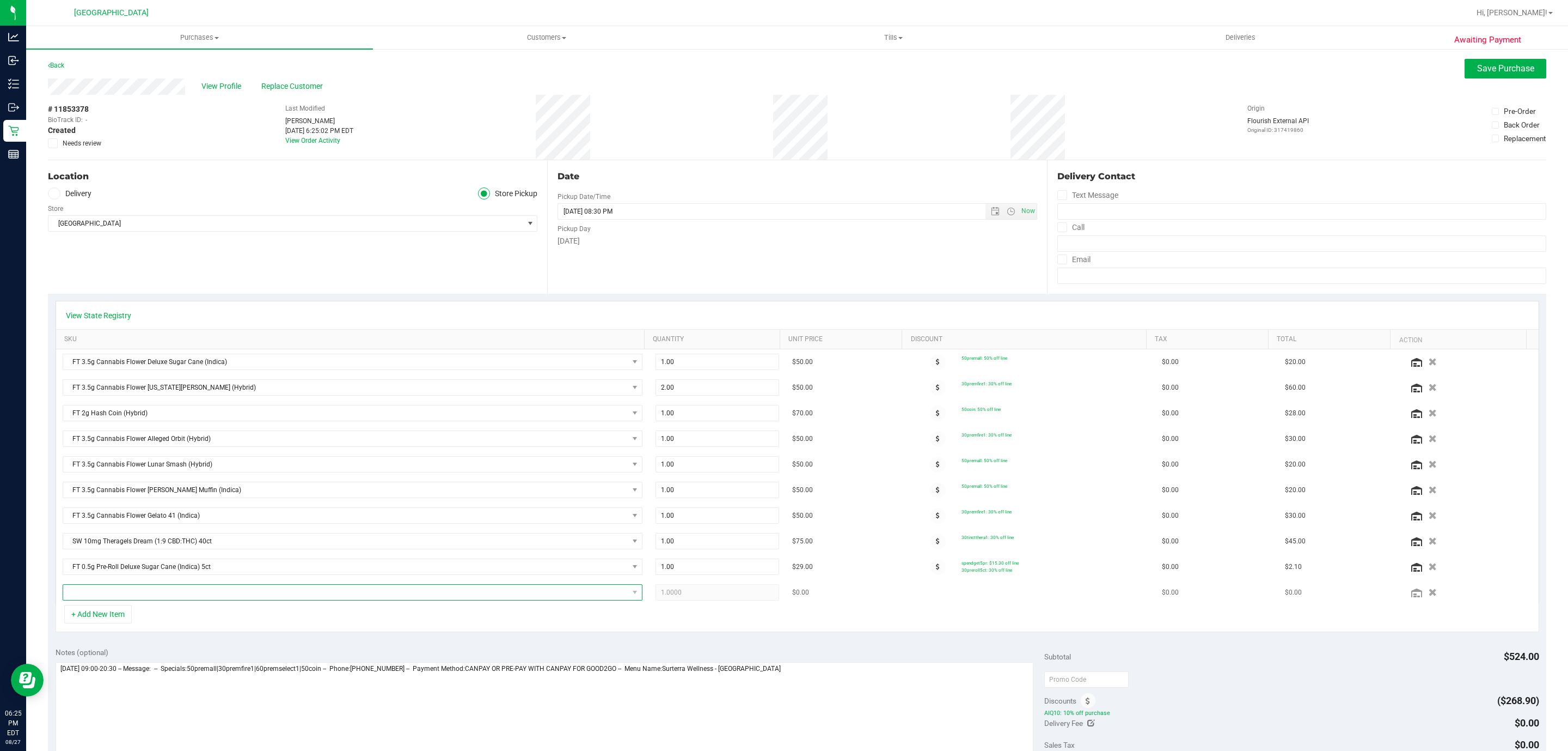
click at [128, 600] on span "NO DATA FOUND" at bounding box center [346, 592] width 565 height 15
type input "spoon"
click at [136, 680] on li "GRV 4in Smoke Sandblasted Spoon Bowl (5)" at bounding box center [348, 676] width 569 height 15
click at [930, 601] on span at bounding box center [938, 593] width 16 height 16
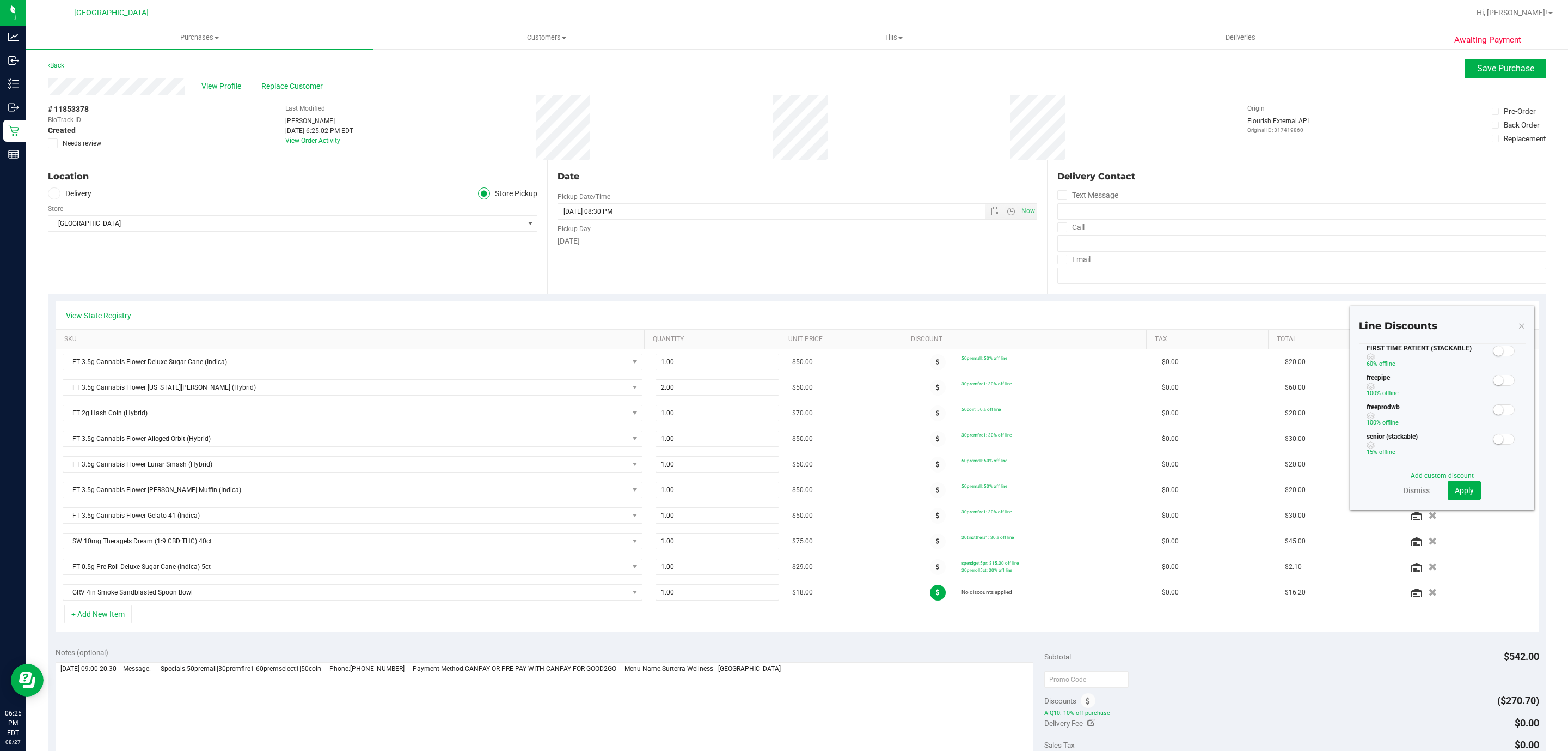
scroll to position [65, 0]
click at [1493, 379] on span at bounding box center [1504, 375] width 22 height 11
click at [1455, 494] on span "Apply" at bounding box center [1464, 490] width 19 height 9
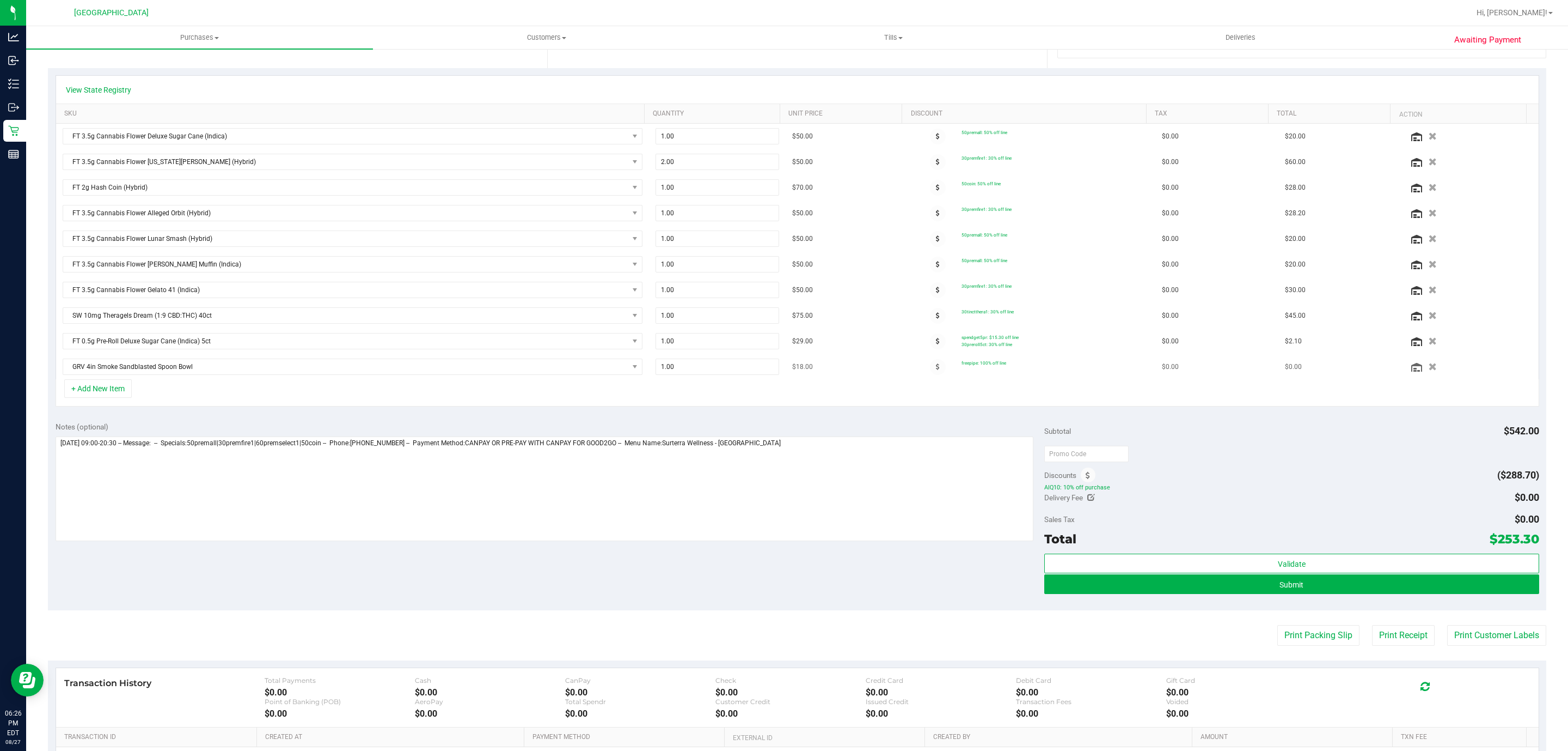
scroll to position [327, 0]
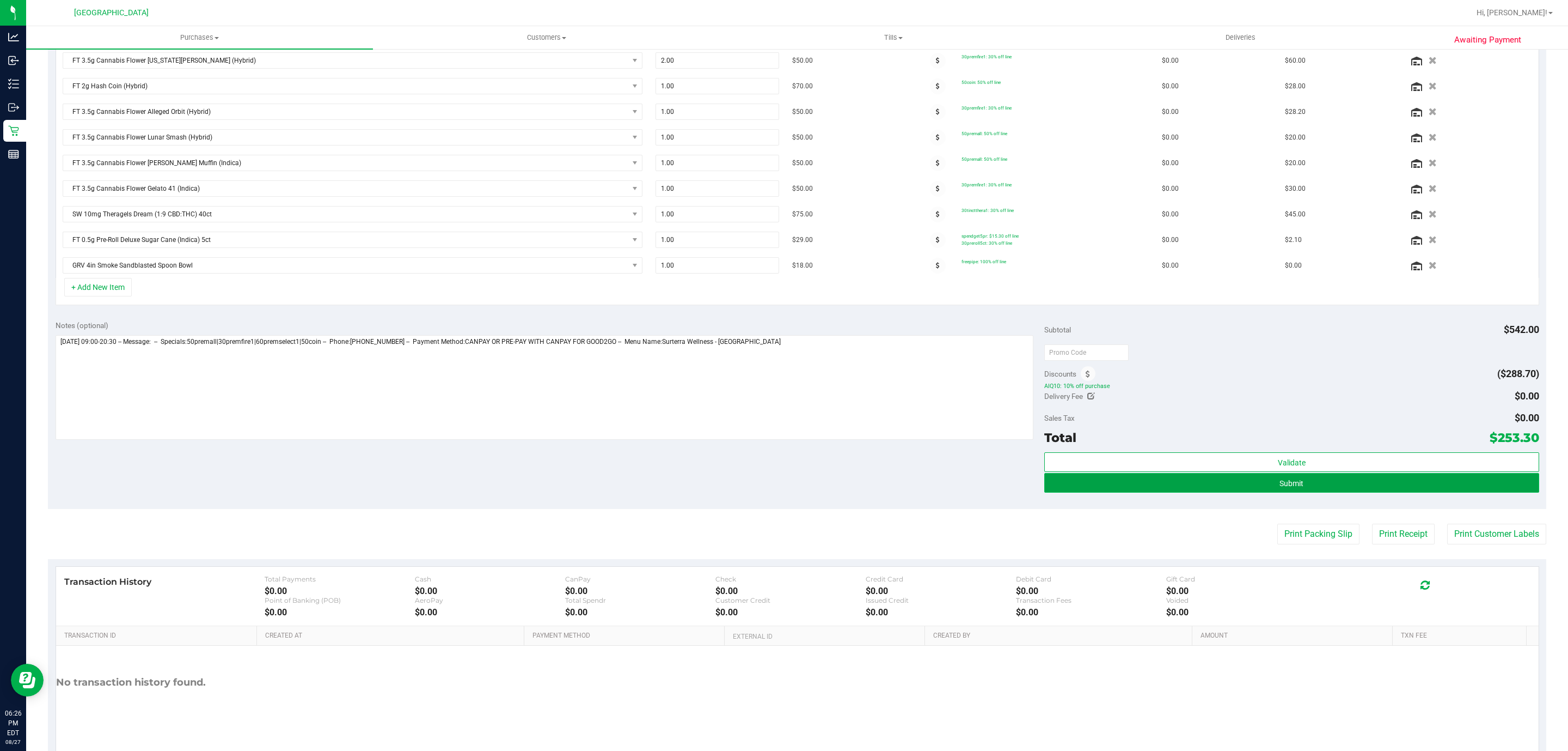
click at [1202, 493] on button "Submit" at bounding box center [1292, 482] width 494 height 19
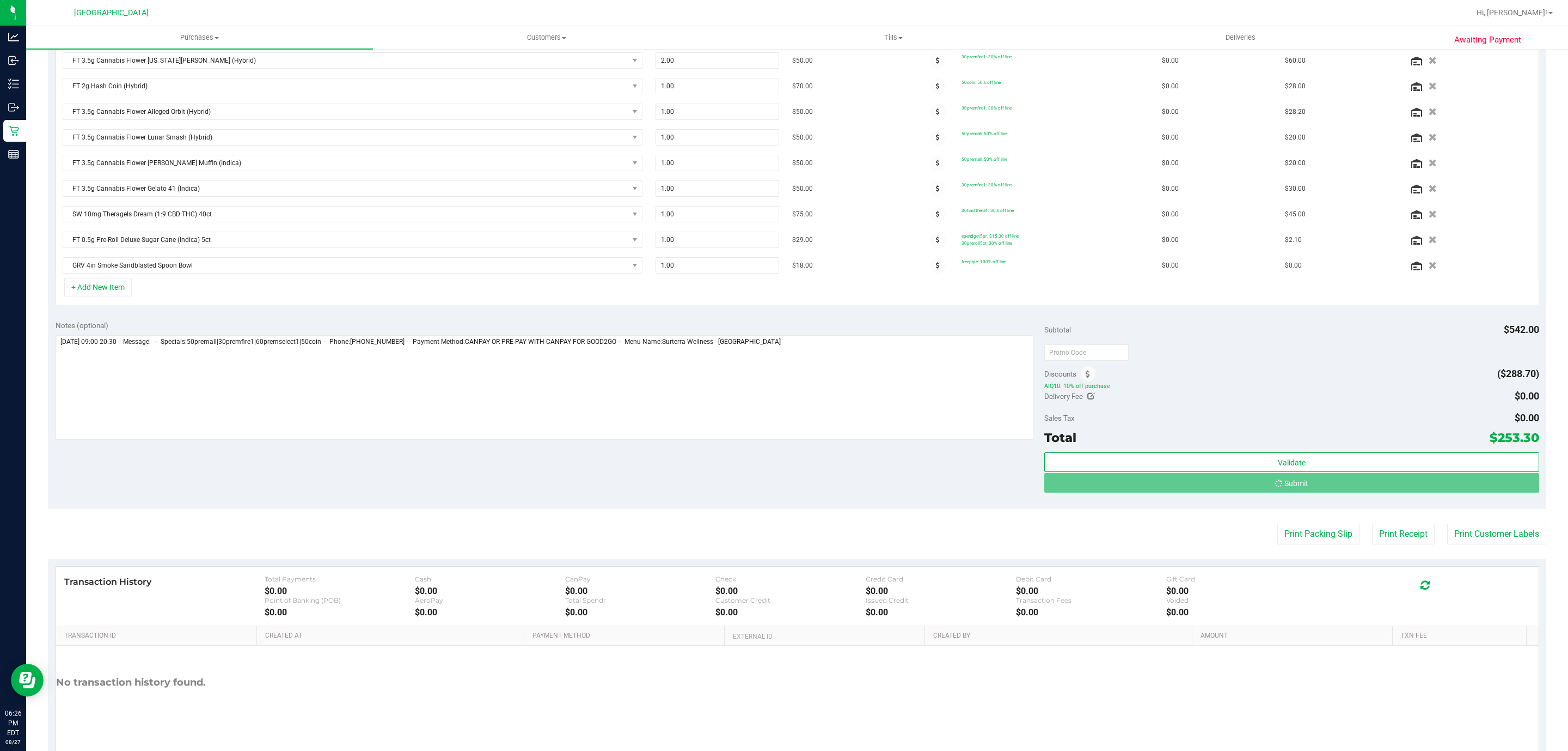
scroll to position [309, 0]
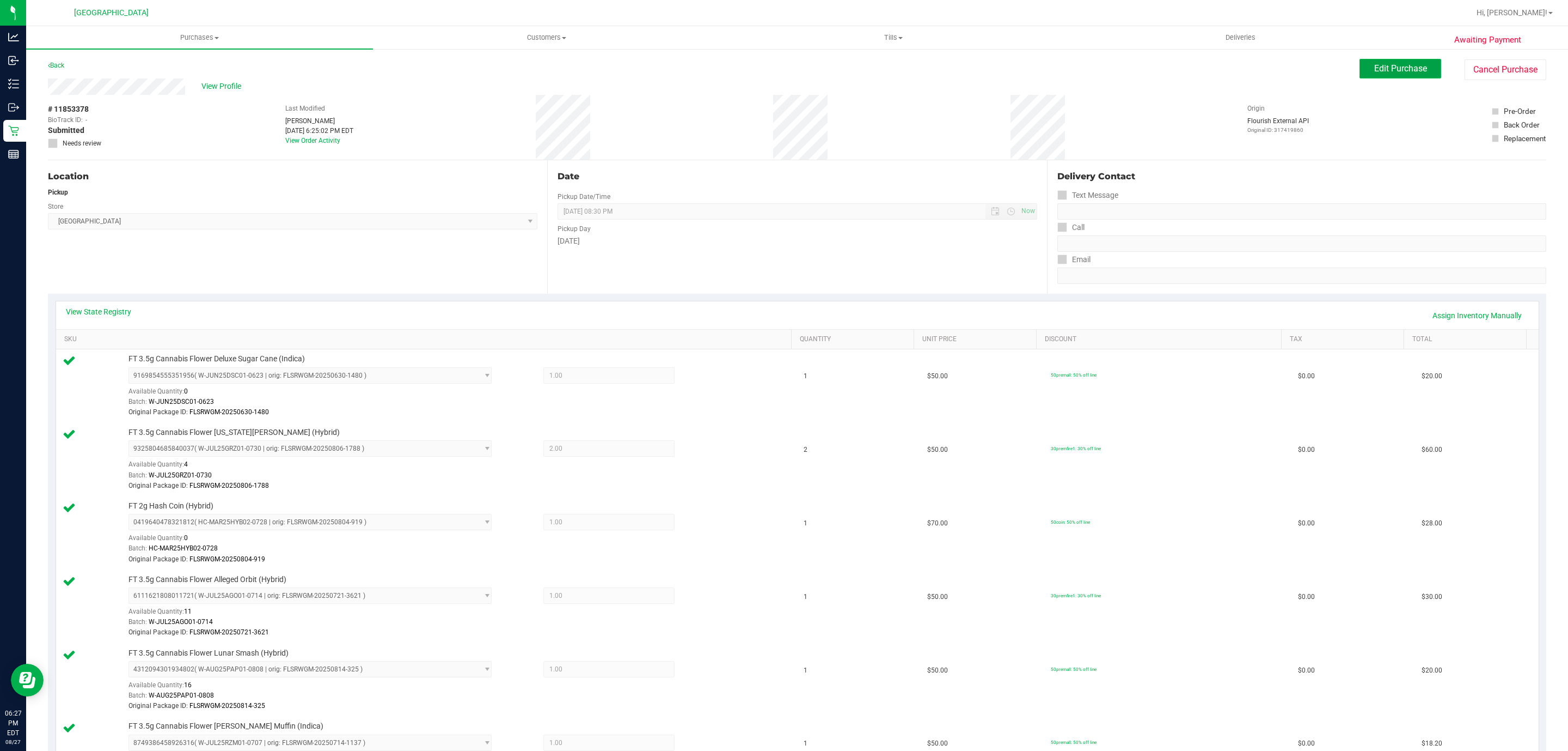
click at [1398, 71] on span "Edit Purchase" at bounding box center [1401, 68] width 53 height 10
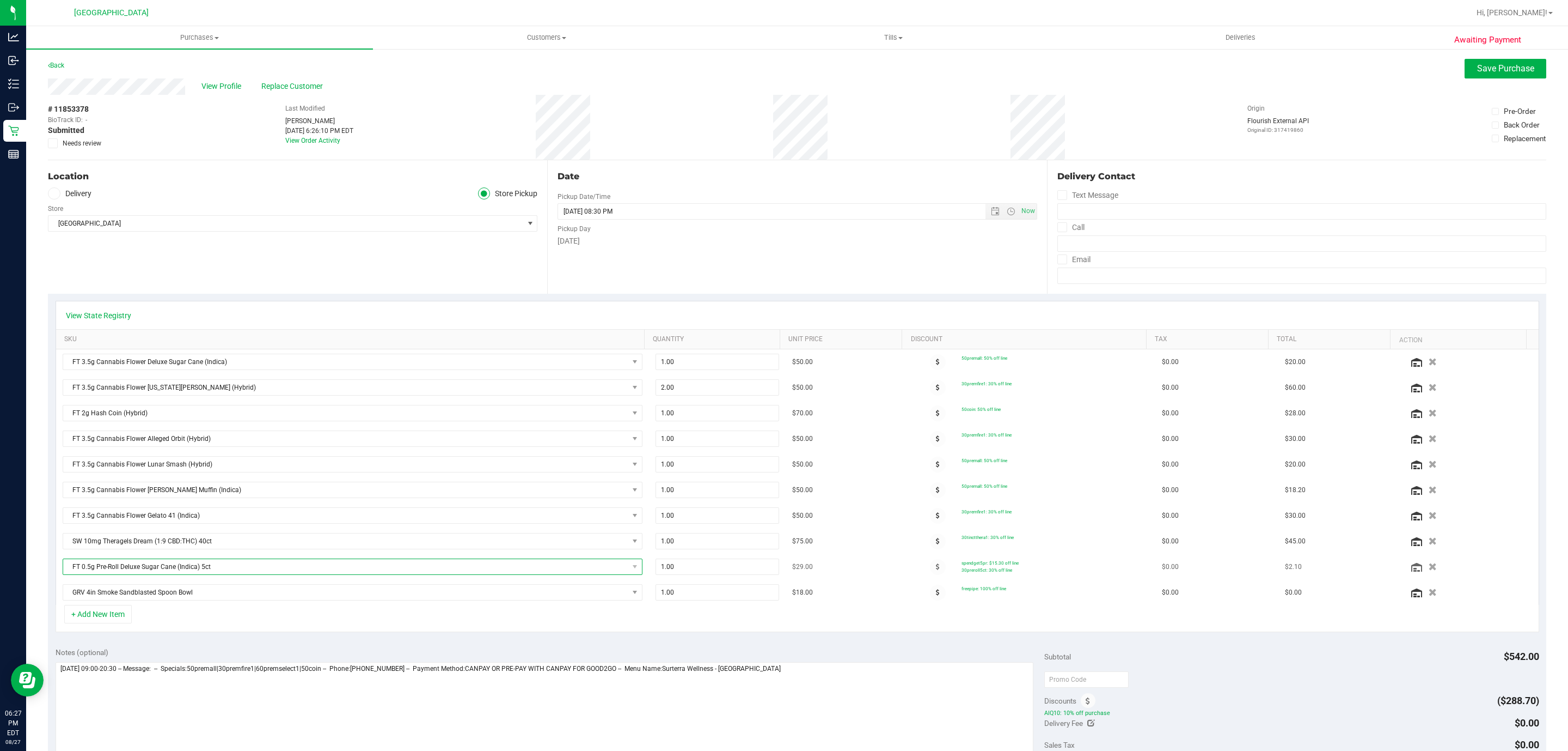
click at [394, 574] on span "FT 0.5g Pre-Roll Deluxe Sugar Cane (Indica) 5ct" at bounding box center [346, 566] width 565 height 15
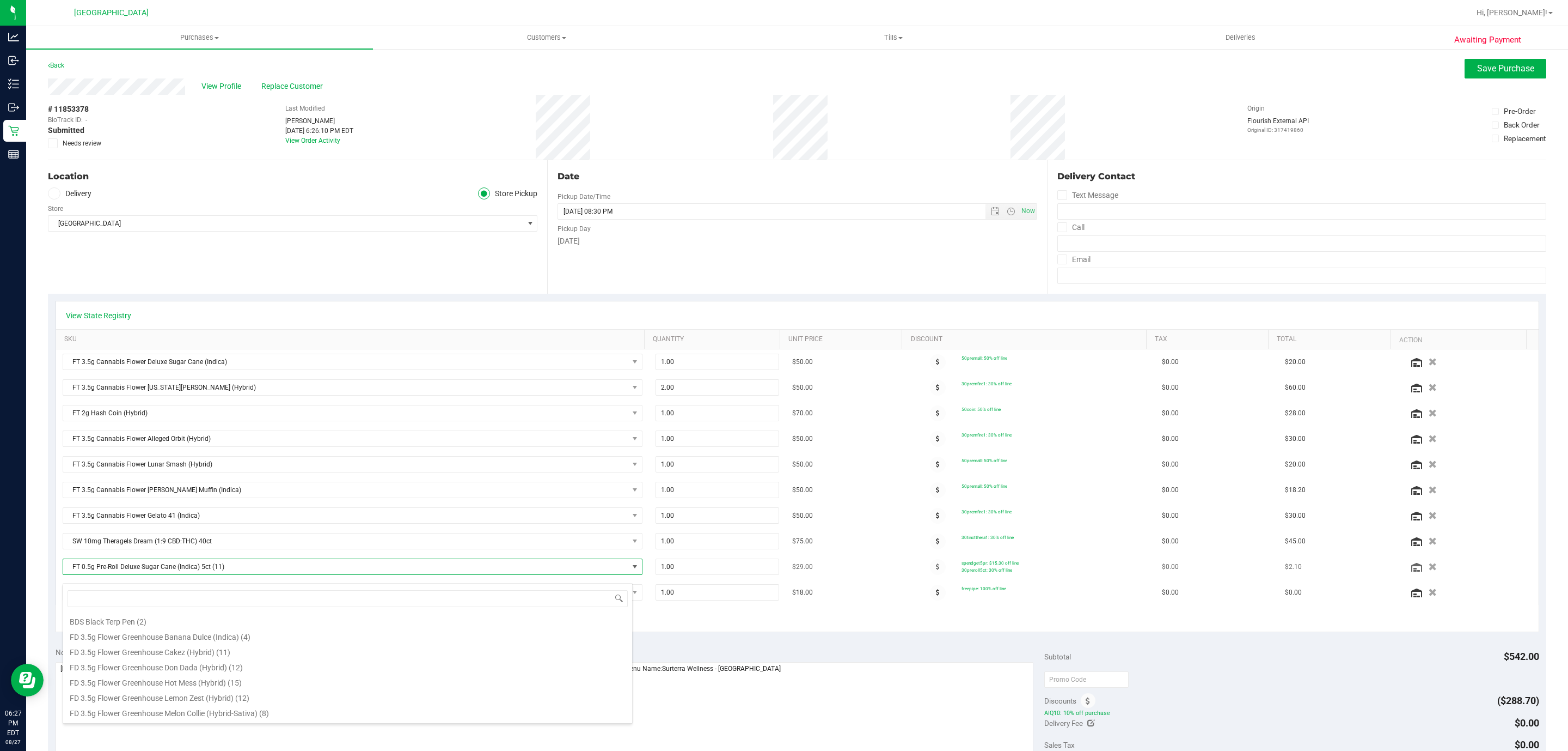
scroll to position [16, 565]
type input "jcw"
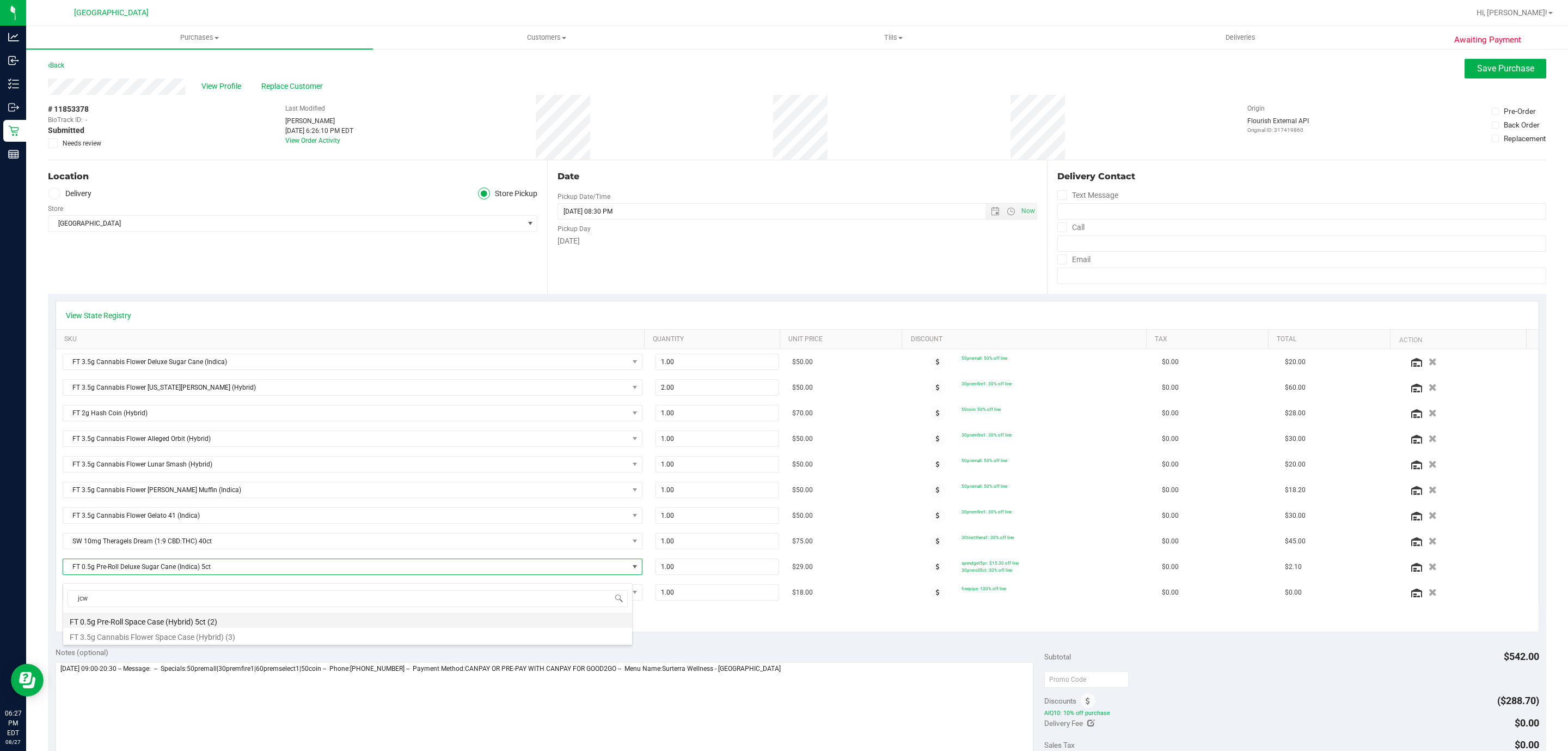
click at [247, 619] on li "FT 0.5g Pre-Roll Space Case (Hybrid) 5ct (2)" at bounding box center [348, 619] width 569 height 15
click at [866, 622] on div "+ Add New Item" at bounding box center [797, 618] width 1483 height 27
click at [1477, 66] on span "Save Purchase" at bounding box center [1506, 68] width 57 height 10
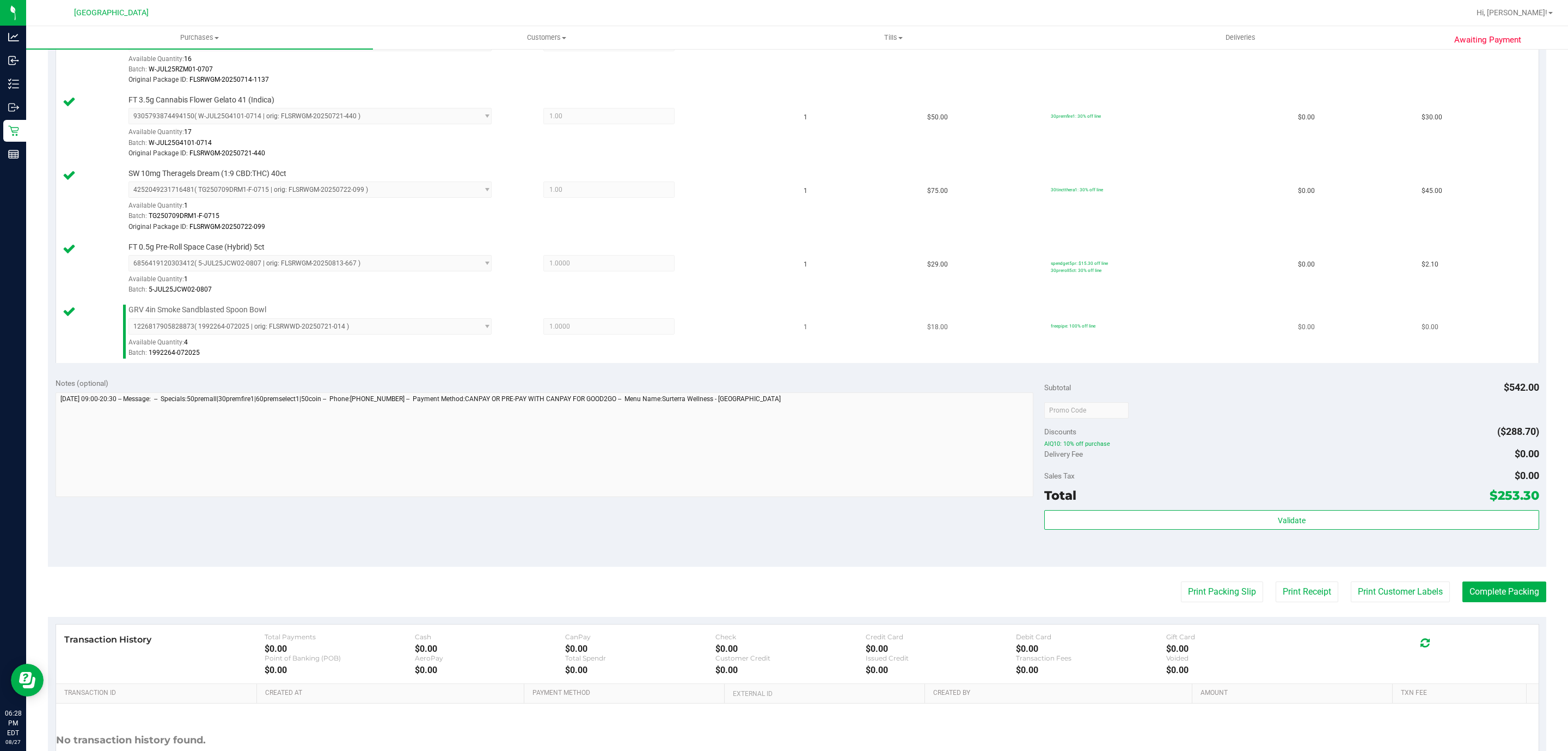
scroll to position [802, 0]
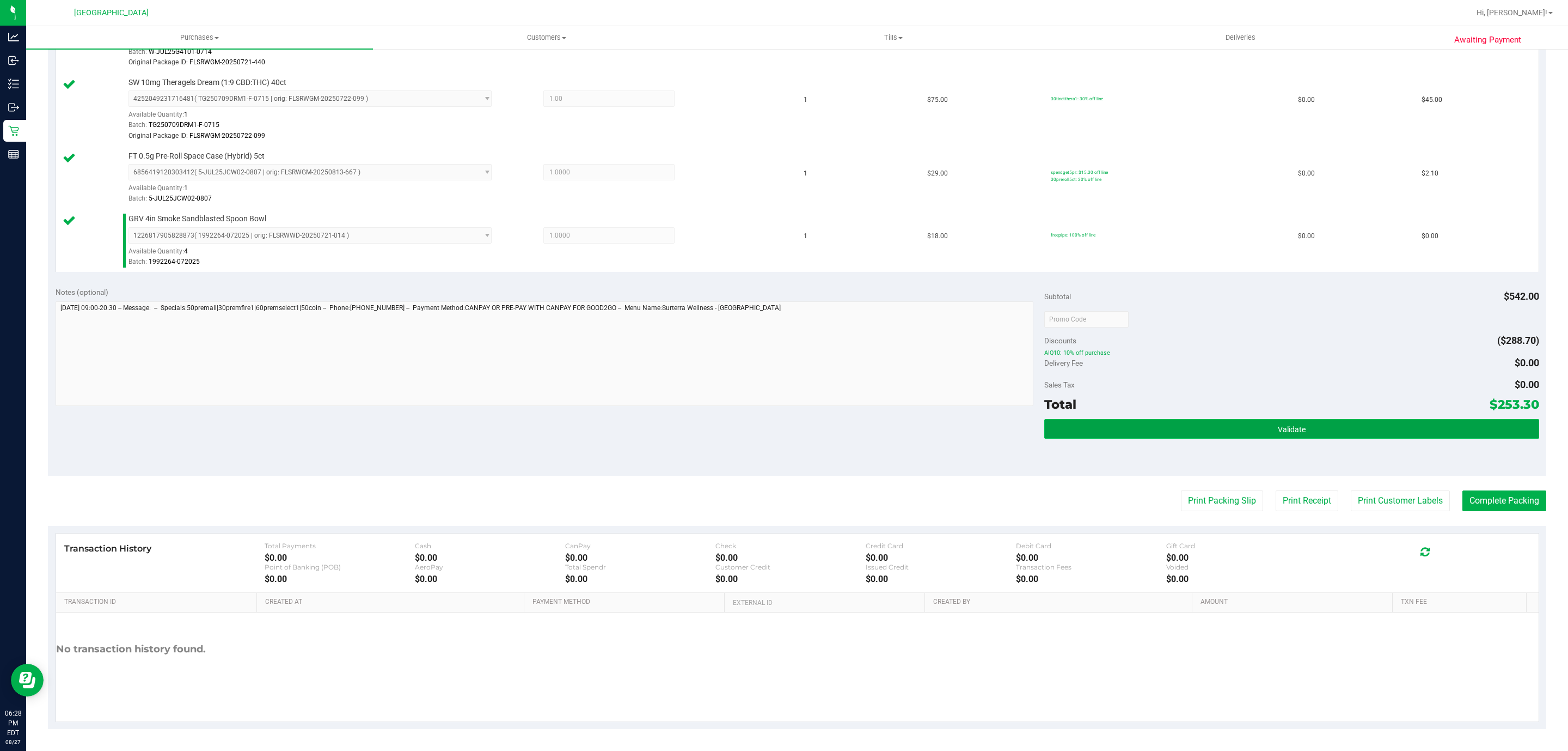
click at [1289, 425] on span "Validate" at bounding box center [1292, 429] width 28 height 9
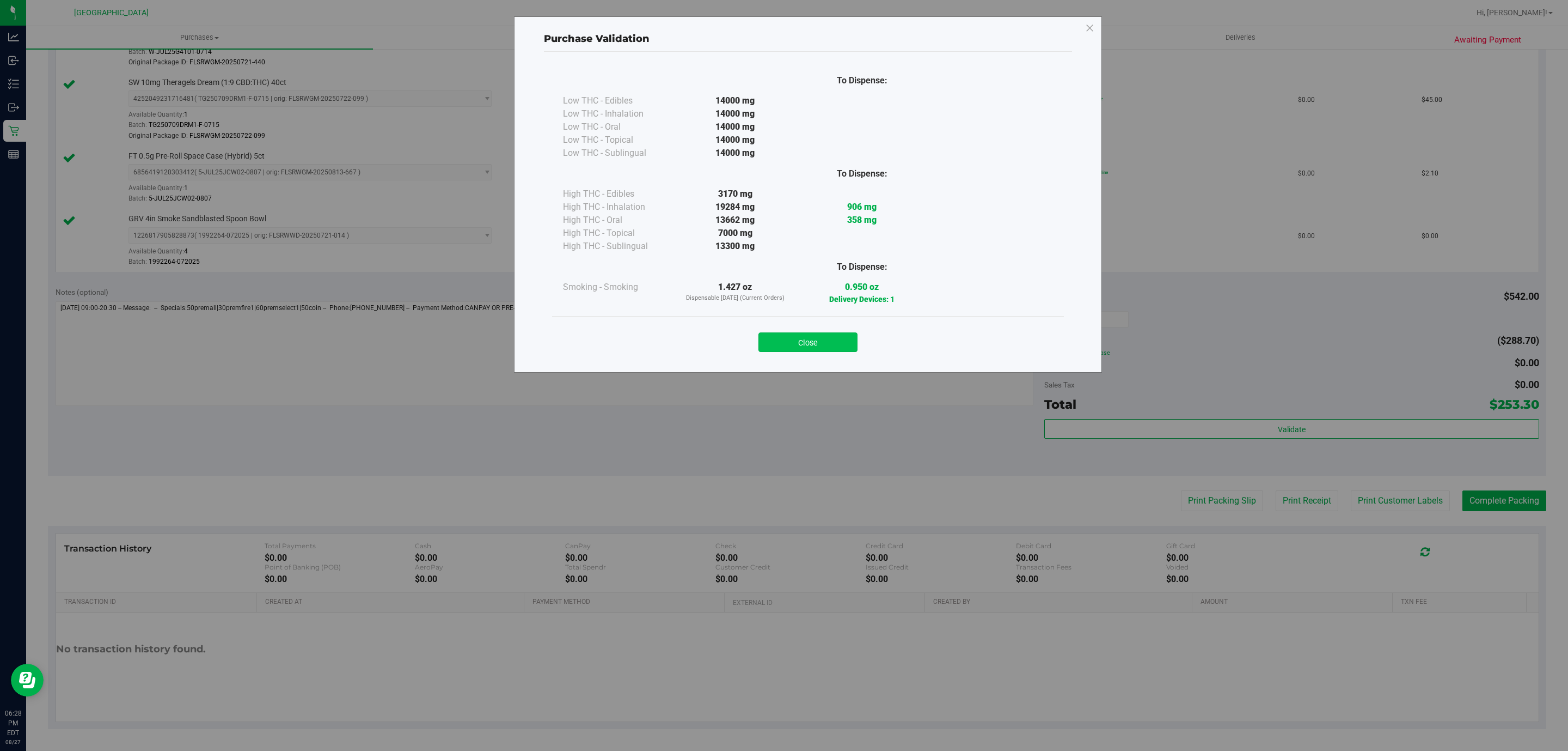
click at [819, 344] on button "Close" at bounding box center [808, 342] width 99 height 19
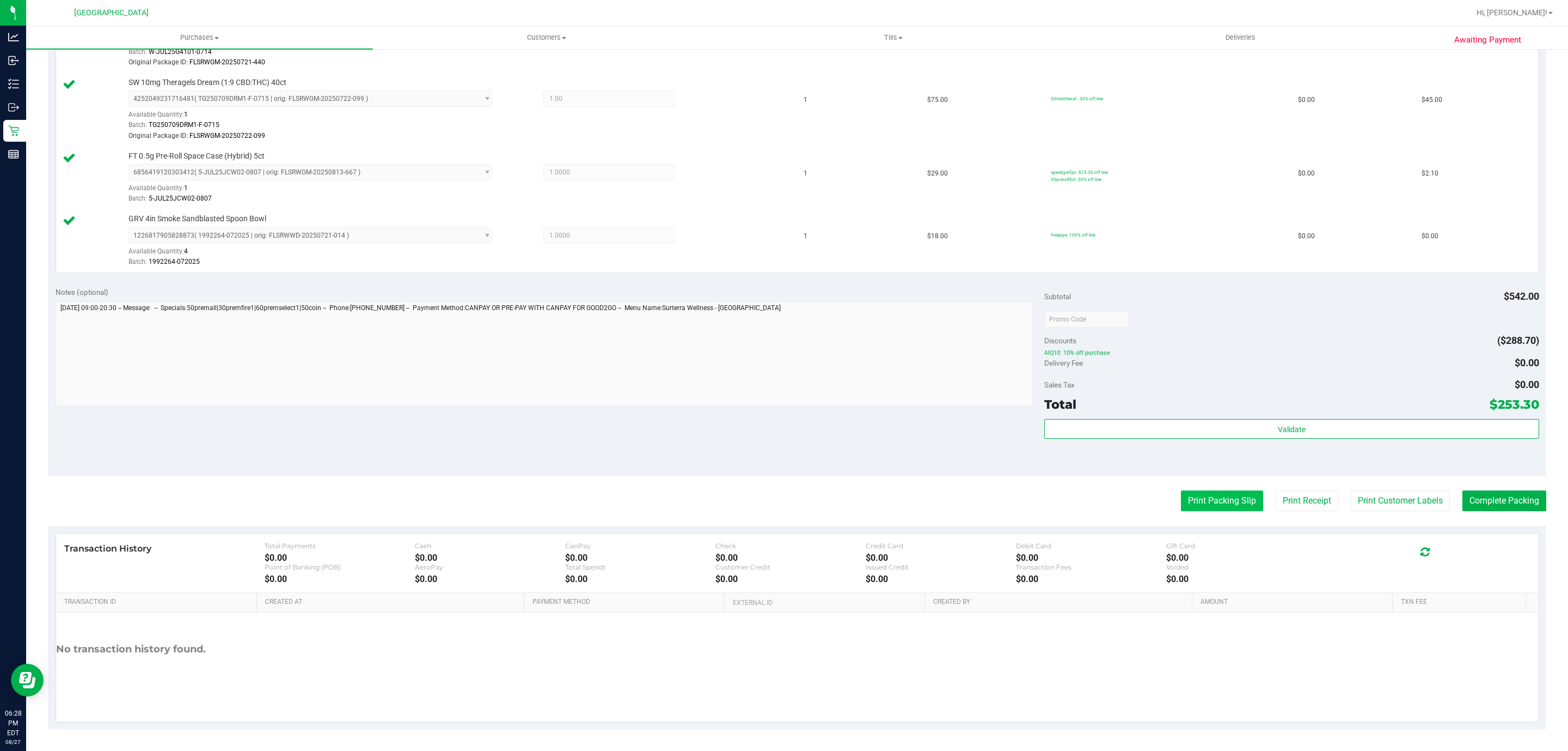
click at [1211, 504] on button "Print Packing Slip" at bounding box center [1222, 501] width 82 height 21
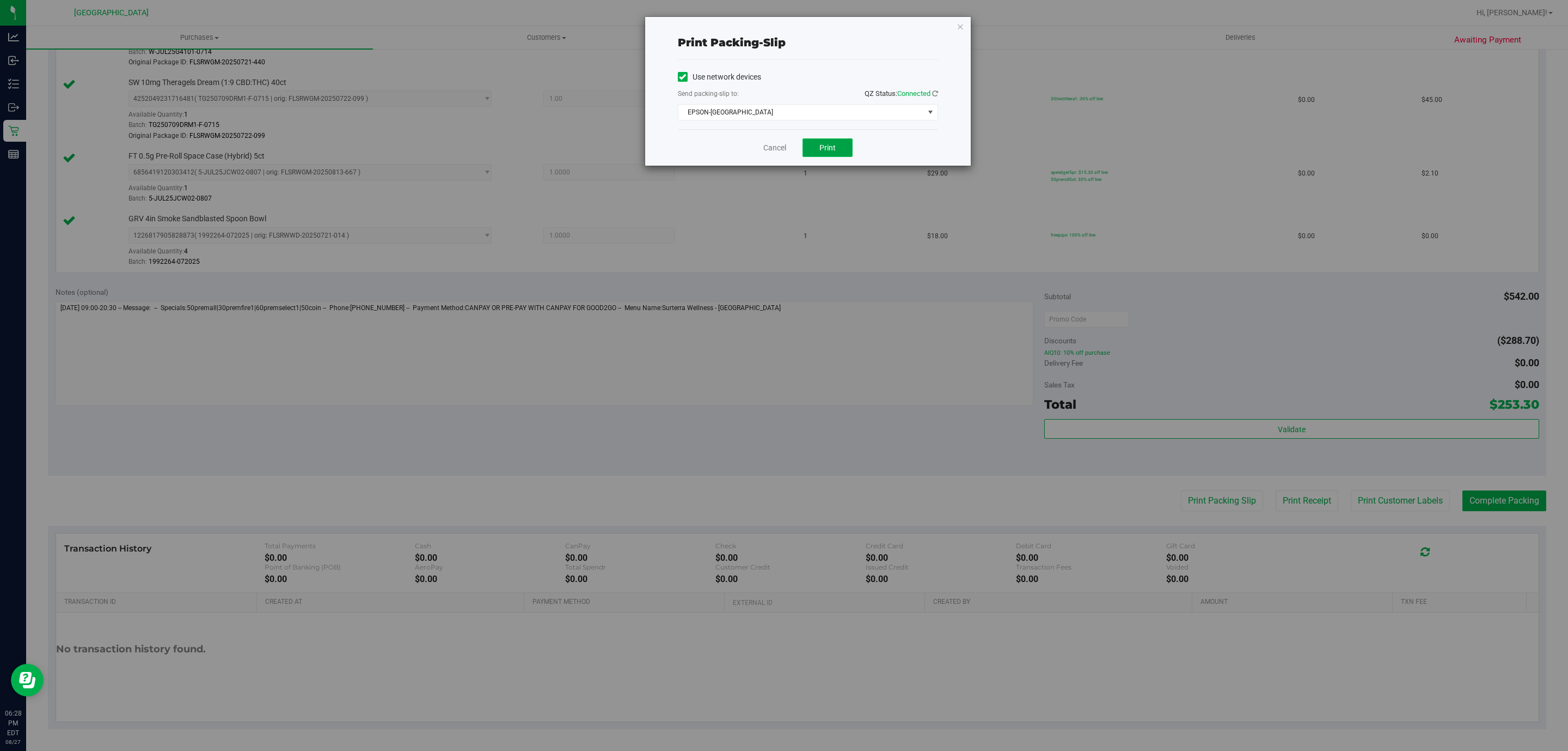
click at [840, 147] on button "Print" at bounding box center [827, 147] width 50 height 18
click at [957, 26] on icon "button" at bounding box center [961, 26] width 8 height 13
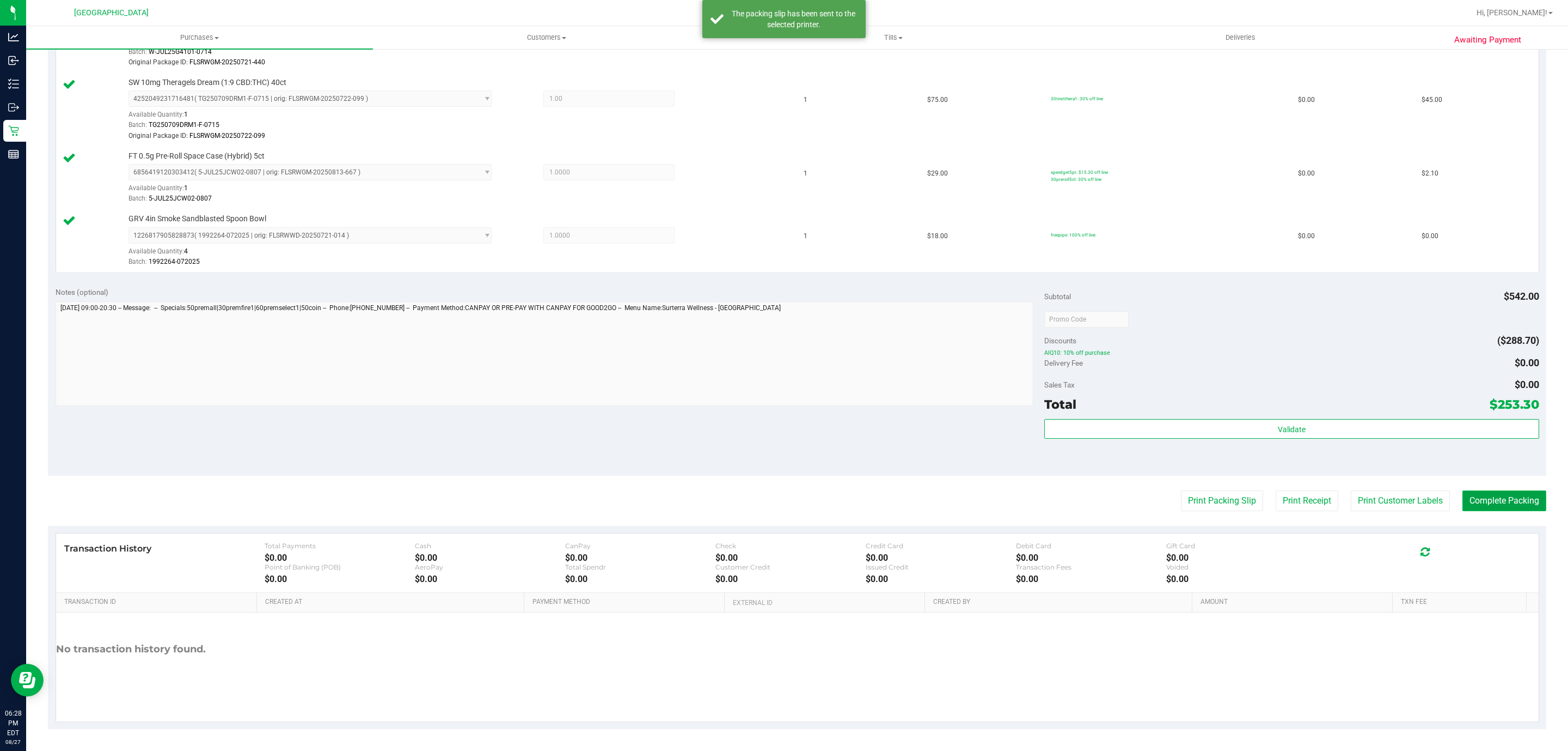
click at [1514, 492] on button "Complete Packing" at bounding box center [1504, 501] width 84 height 21
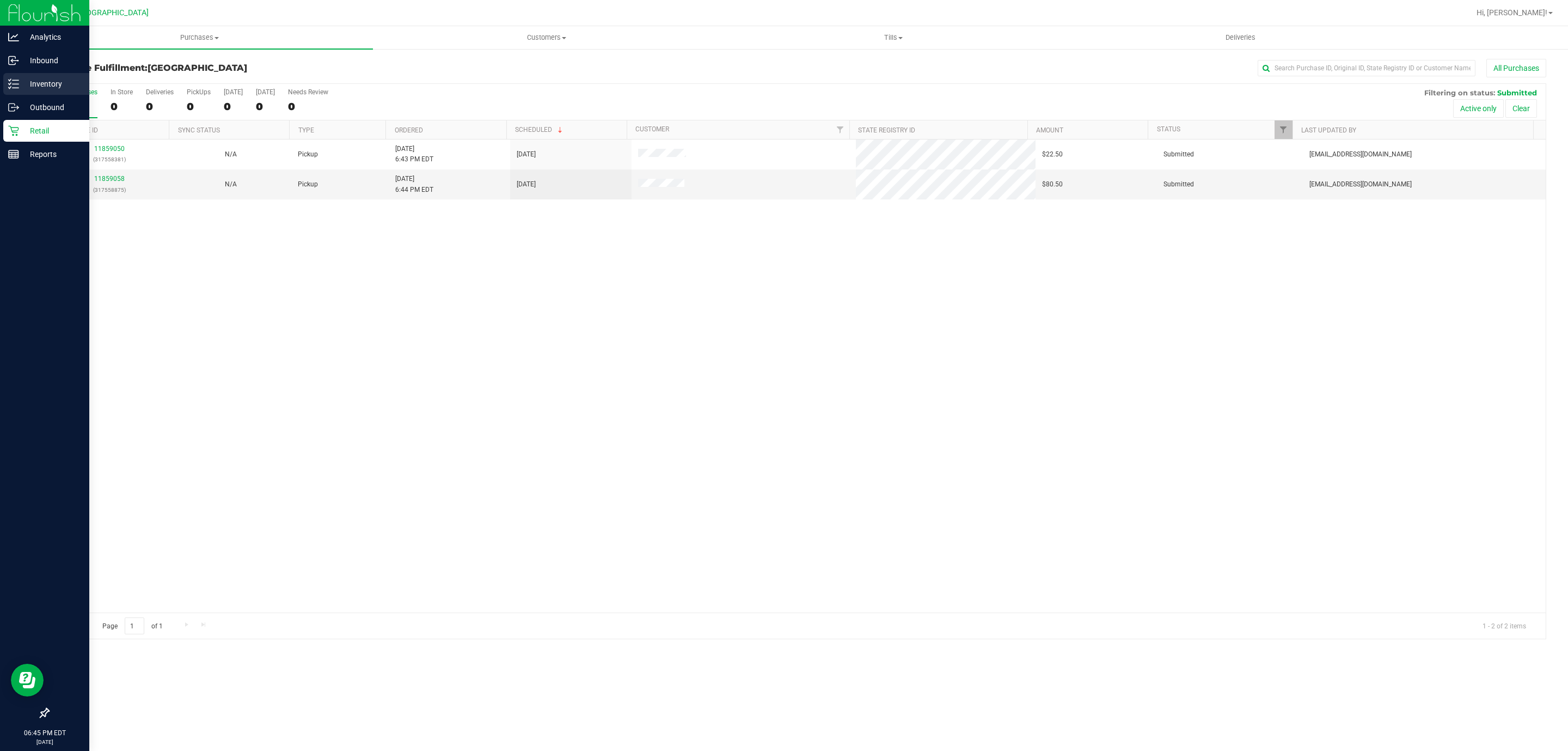
click at [25, 87] on p "Inventory" at bounding box center [51, 83] width 65 height 13
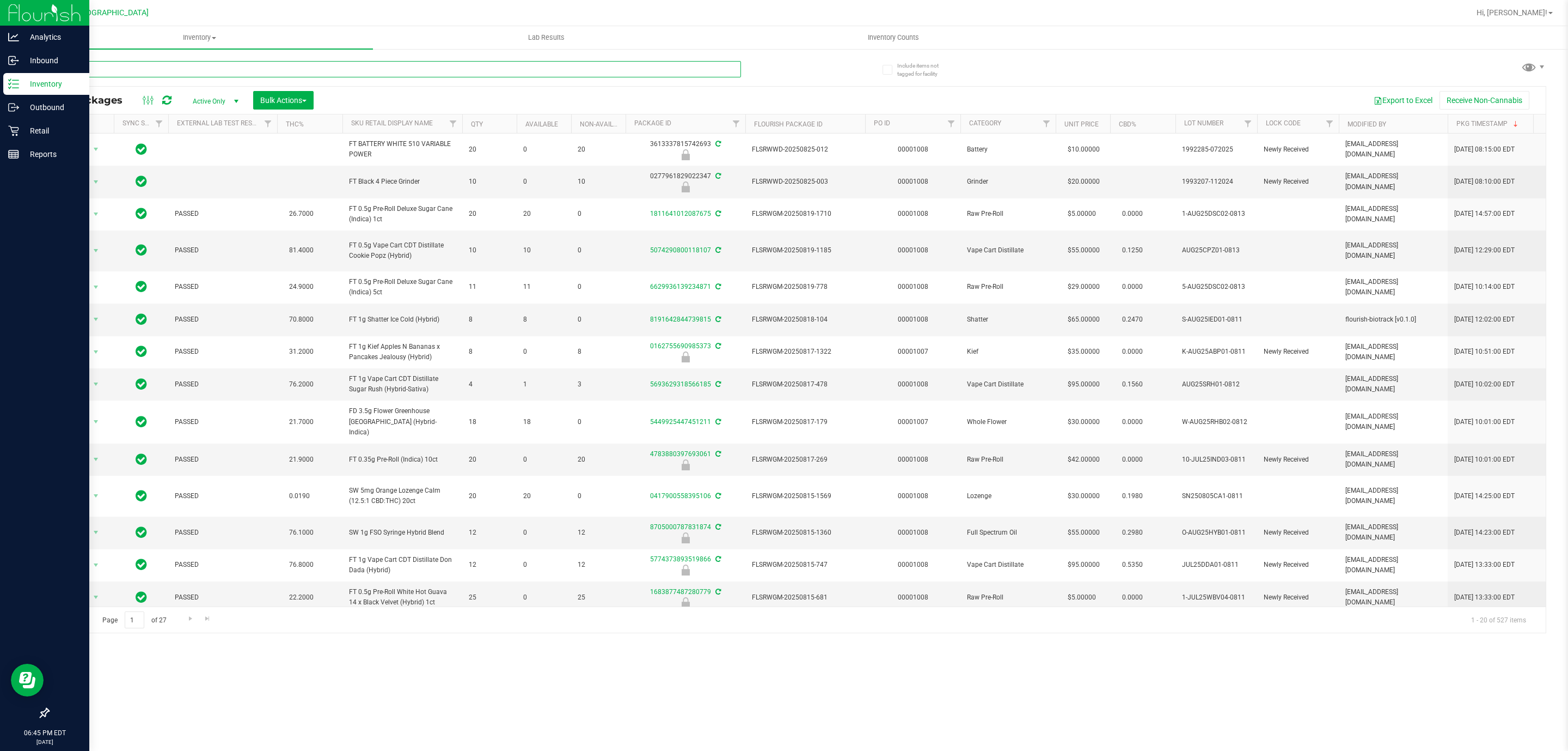
click at [152, 69] on input "text" at bounding box center [394, 69] width 693 height 16
type input "APR25ELR01C-0611"
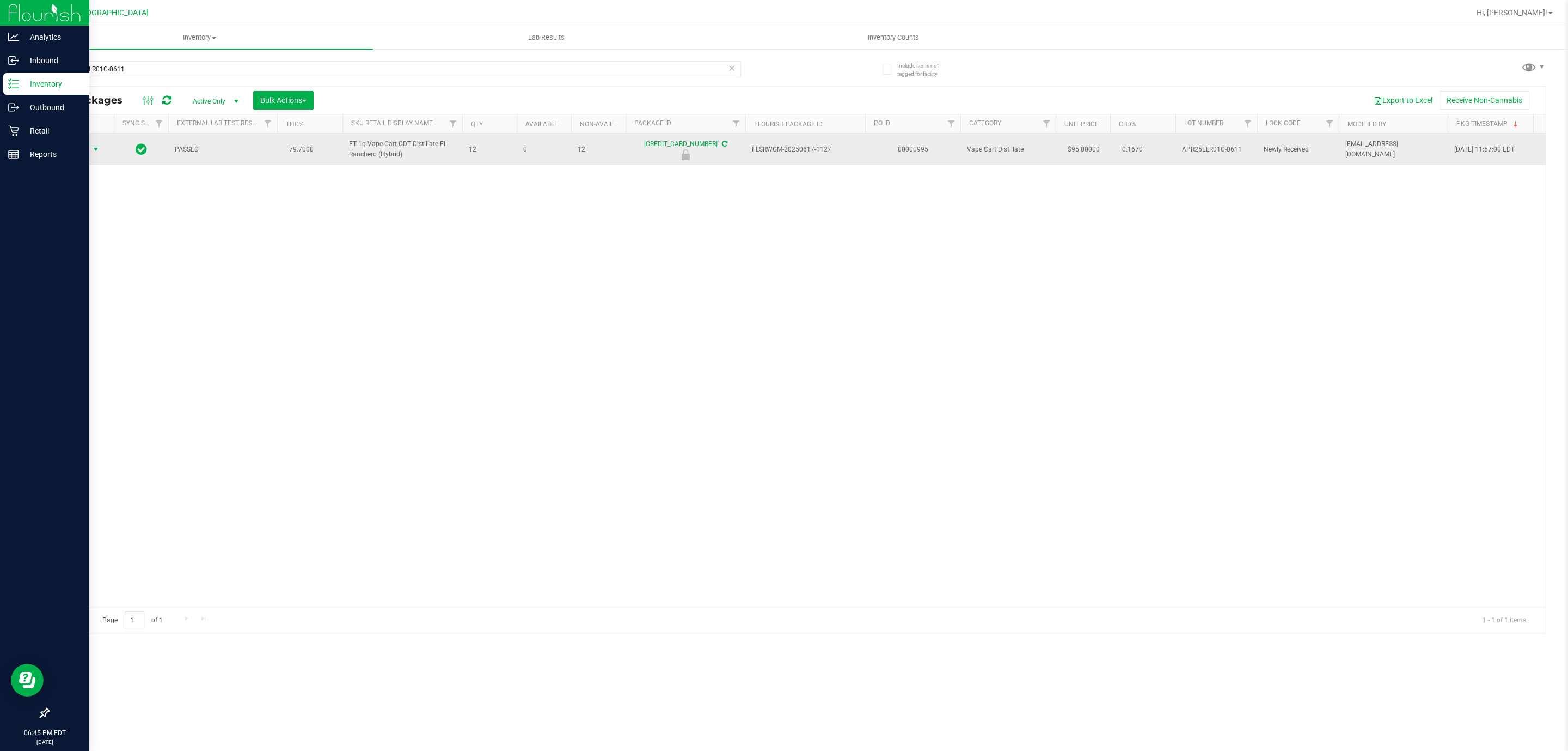
click at [72, 147] on span "Action" at bounding box center [74, 149] width 29 height 15
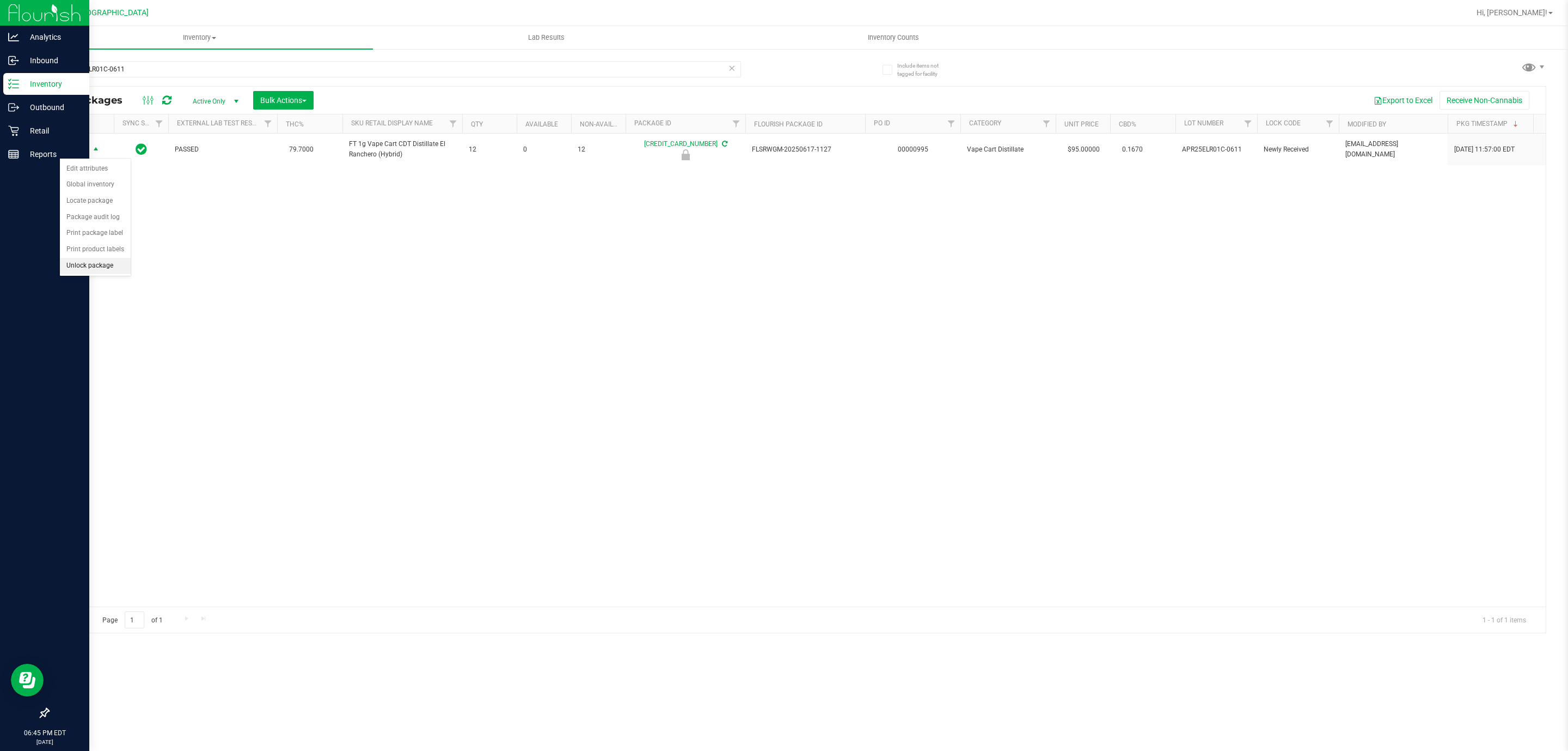
click at [100, 270] on li "Unlock package" at bounding box center [95, 266] width 71 height 16
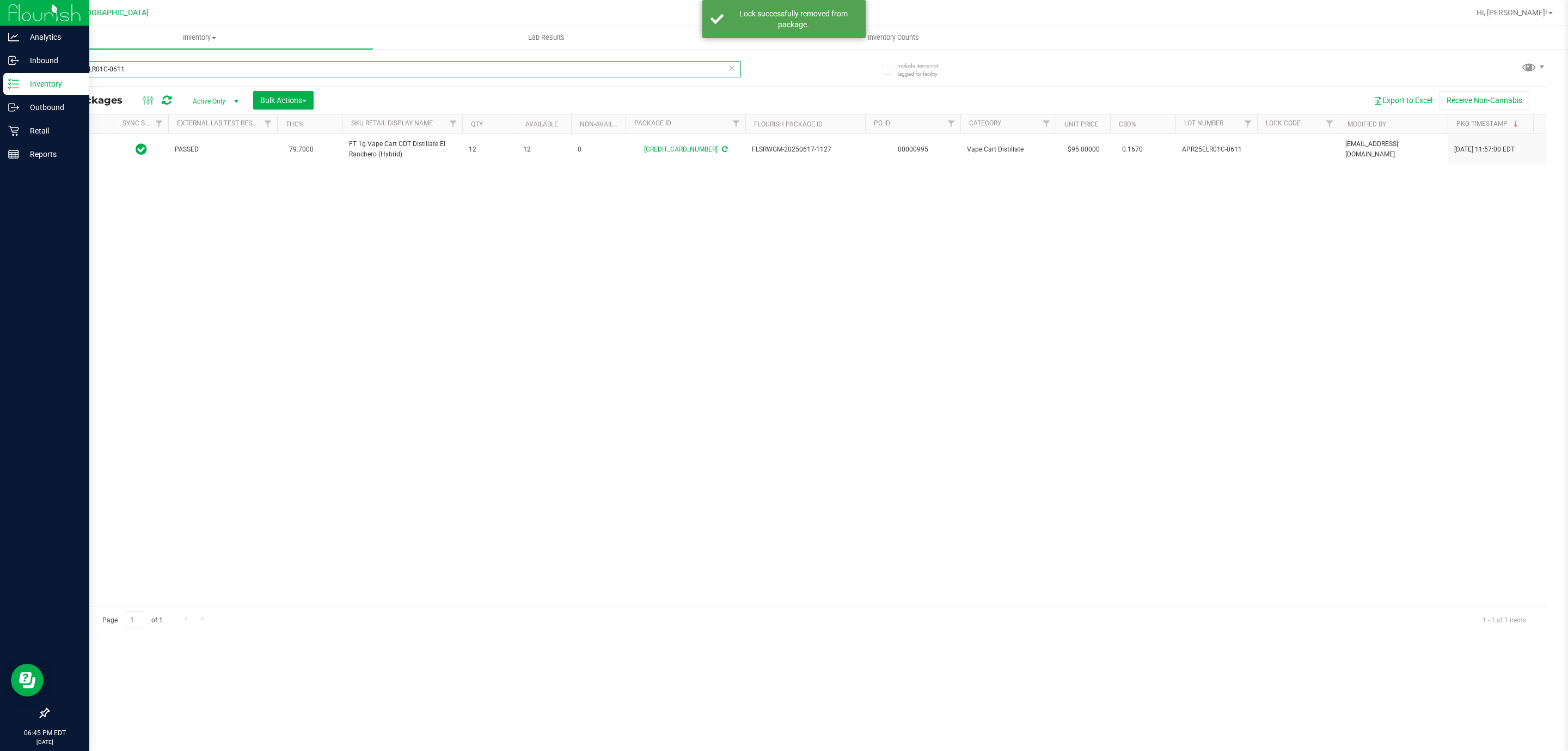
drag, startPoint x: 139, startPoint y: 68, endPoint x: 0, endPoint y: 91, distance: 140.9
click at [0, 91] on div "Analytics Inbound Inventory Outbound Retail Reports 06:45 PM EDT 08/27/2025 08/…" at bounding box center [784, 375] width 1568 height 751
type input "JUL25PBS01-0731"
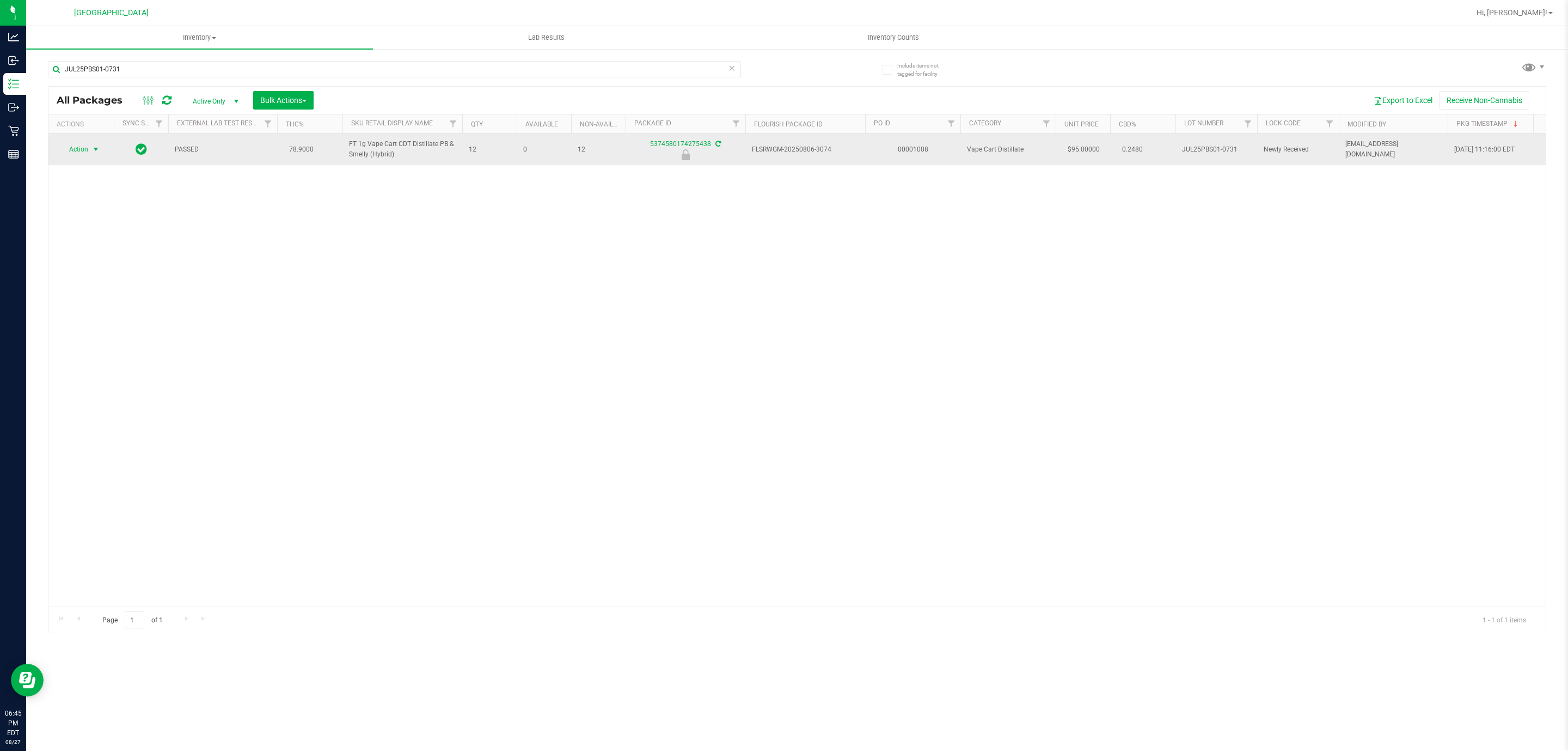
click at [74, 150] on span "Action" at bounding box center [74, 149] width 29 height 15
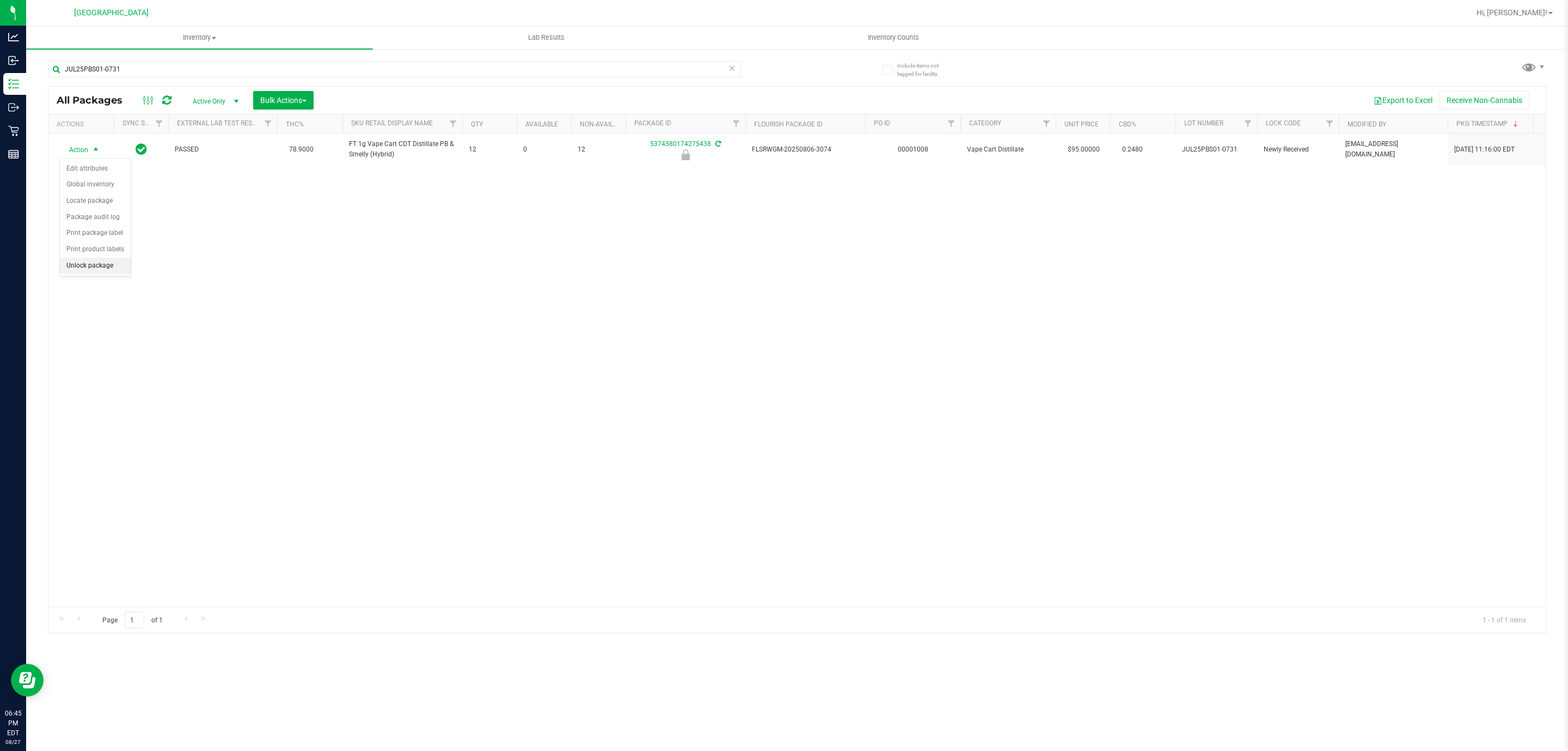
click at [108, 270] on li "Unlock package" at bounding box center [95, 266] width 71 height 16
drag, startPoint x: 160, startPoint y: 72, endPoint x: 161, endPoint y: 61, distance: 11.0
click at [158, 69] on input "JUL25PBS01-0731" at bounding box center [394, 69] width 693 height 16
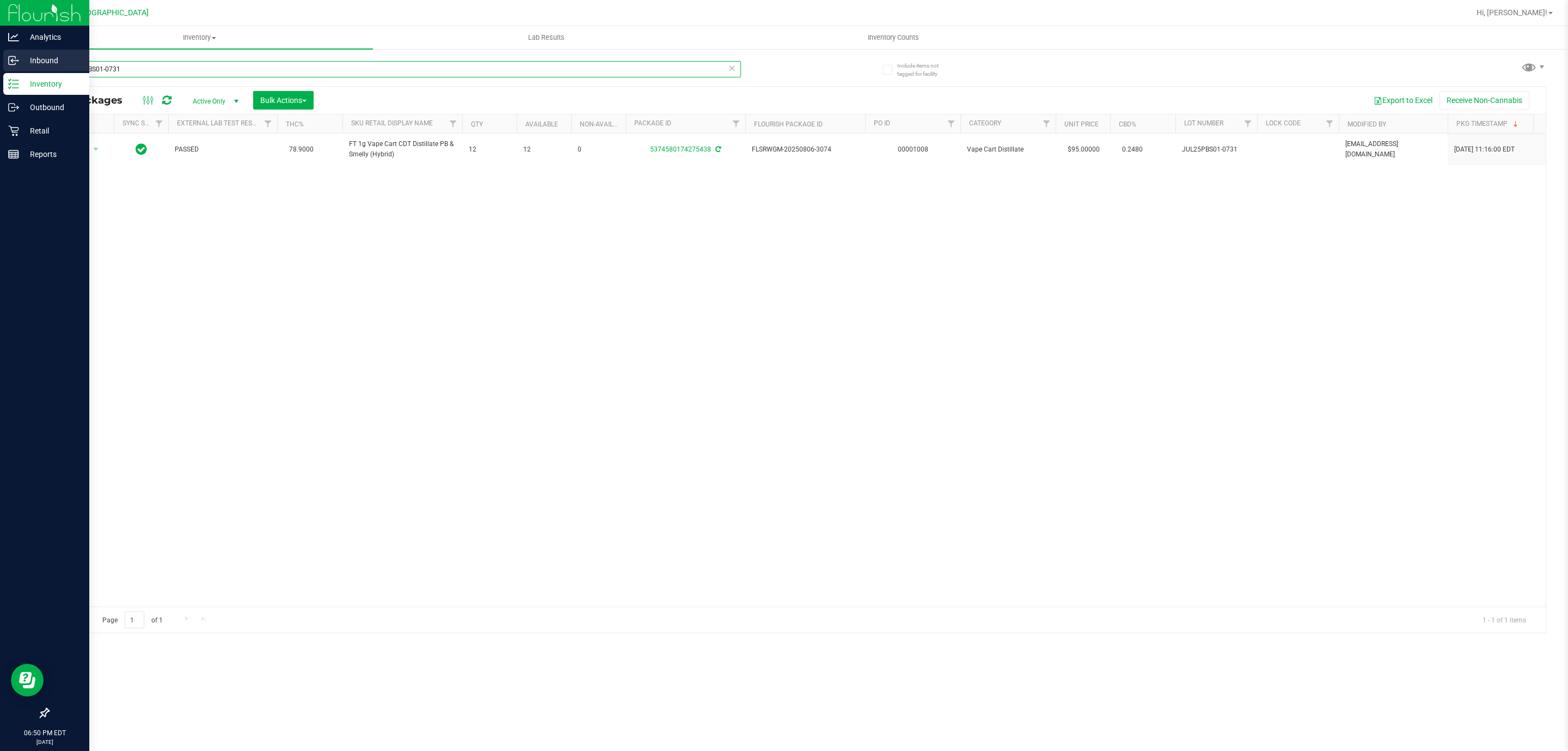
drag, startPoint x: 165, startPoint y: 61, endPoint x: 0, endPoint y: 71, distance: 165.3
click at [0, 71] on div "Analytics Inbound Inventory Outbound Retail Reports 06:50 PM EDT 08/27/2025 08/…" at bounding box center [784, 375] width 1568 height 751
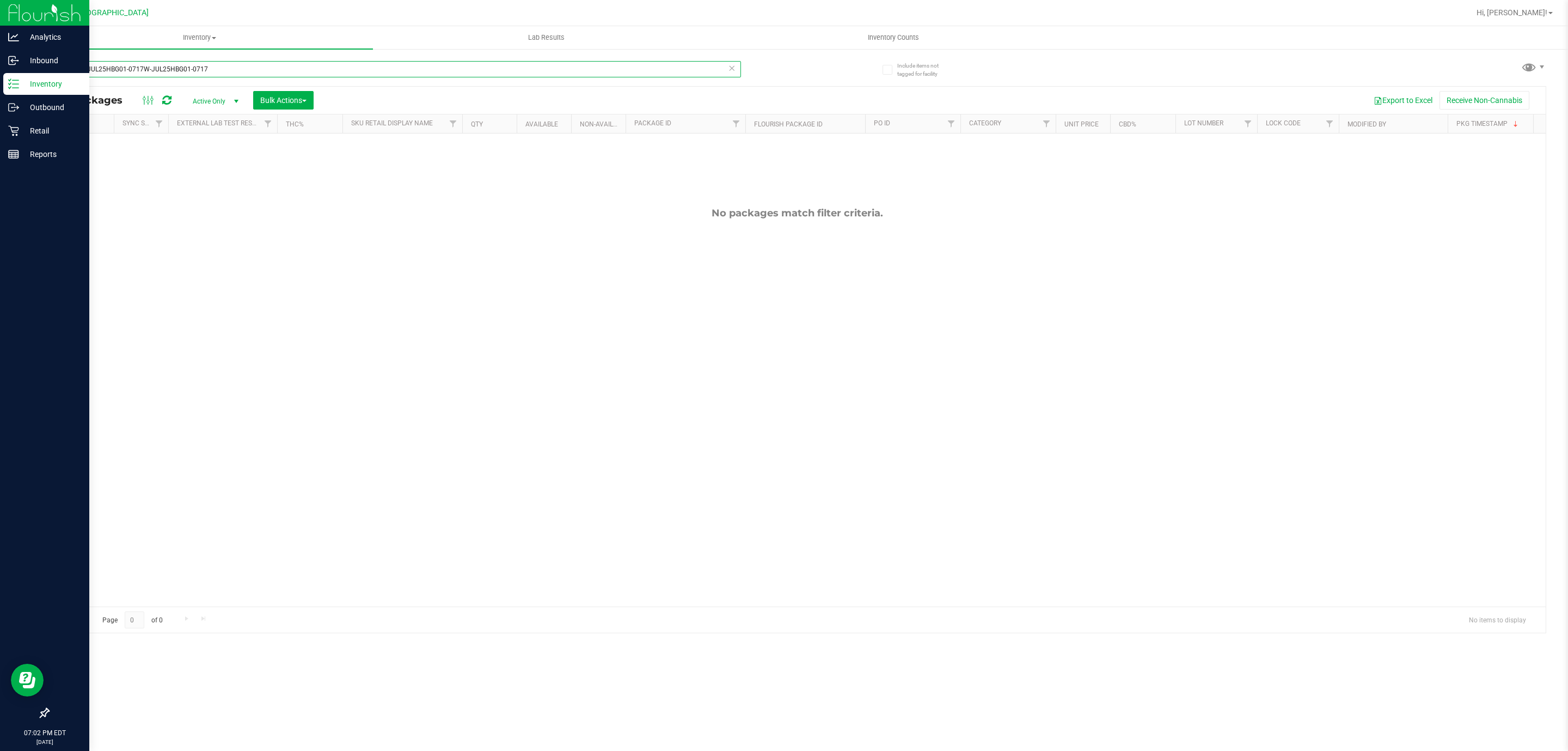
drag, startPoint x: 218, startPoint y: 71, endPoint x: 1, endPoint y: 93, distance: 218.1
click at [1, 93] on div "Analytics Inbound Inventory Outbound Retail Reports 07:02 PM EDT 08/27/2025 08/…" at bounding box center [784, 375] width 1568 height 751
drag, startPoint x: 89, startPoint y: 66, endPoint x: 13, endPoint y: 110, distance: 87.8
click at [8, 110] on div "Analytics Inbound Inventory Outbound Retail Reports 07:05 PM EDT 08/27/2025 08/…" at bounding box center [784, 375] width 1568 height 751
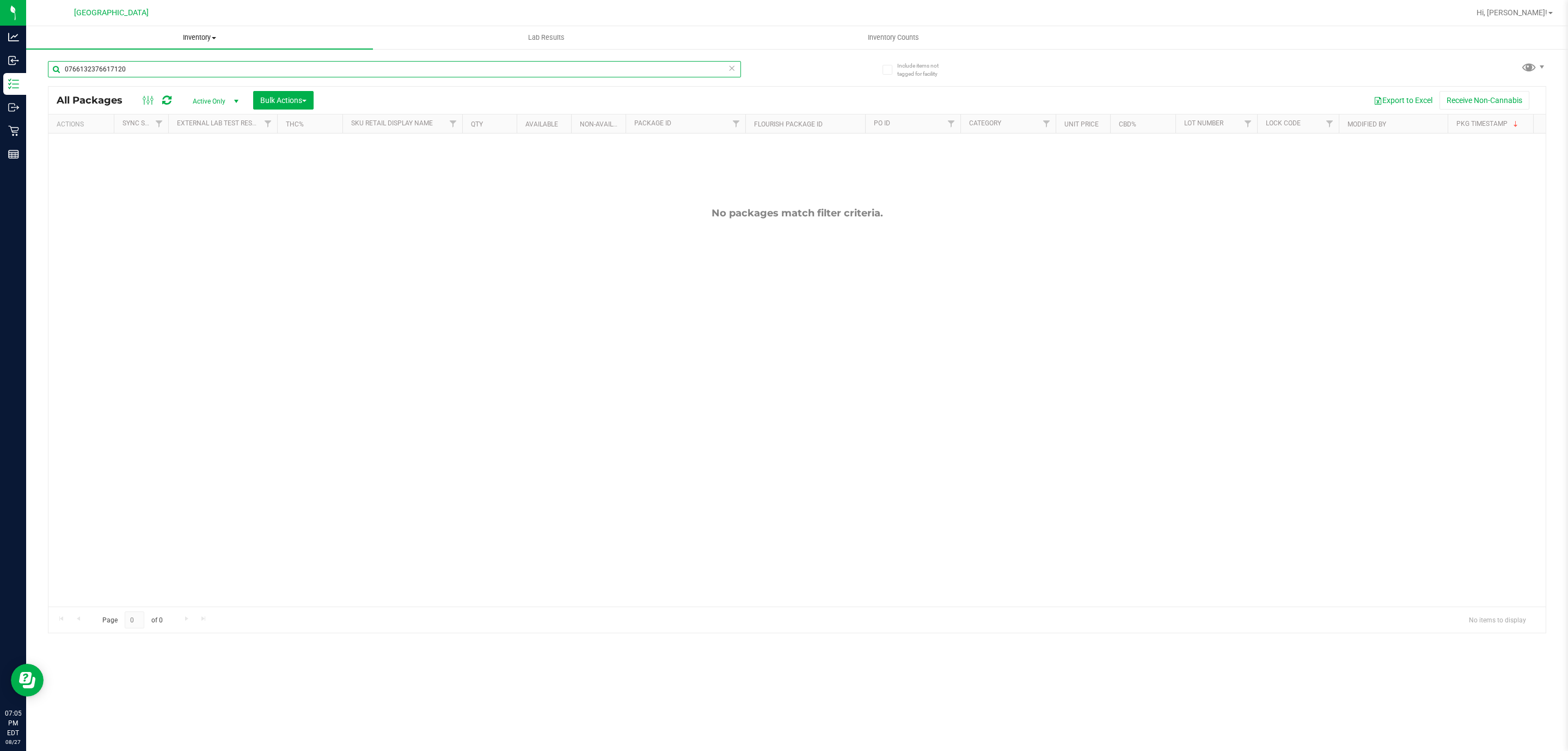
type input "0766132376617120"
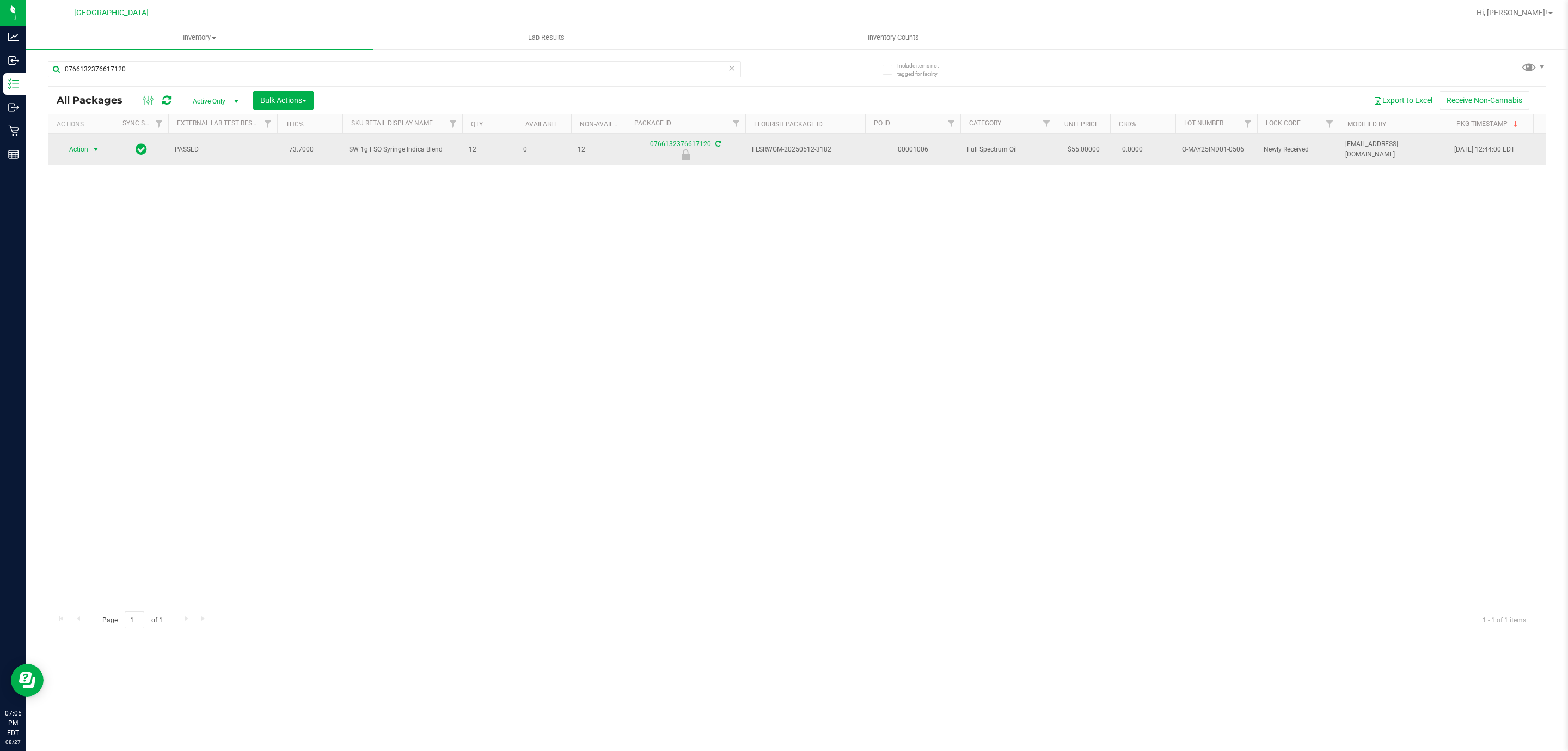
click at [79, 152] on span "Action" at bounding box center [74, 149] width 29 height 15
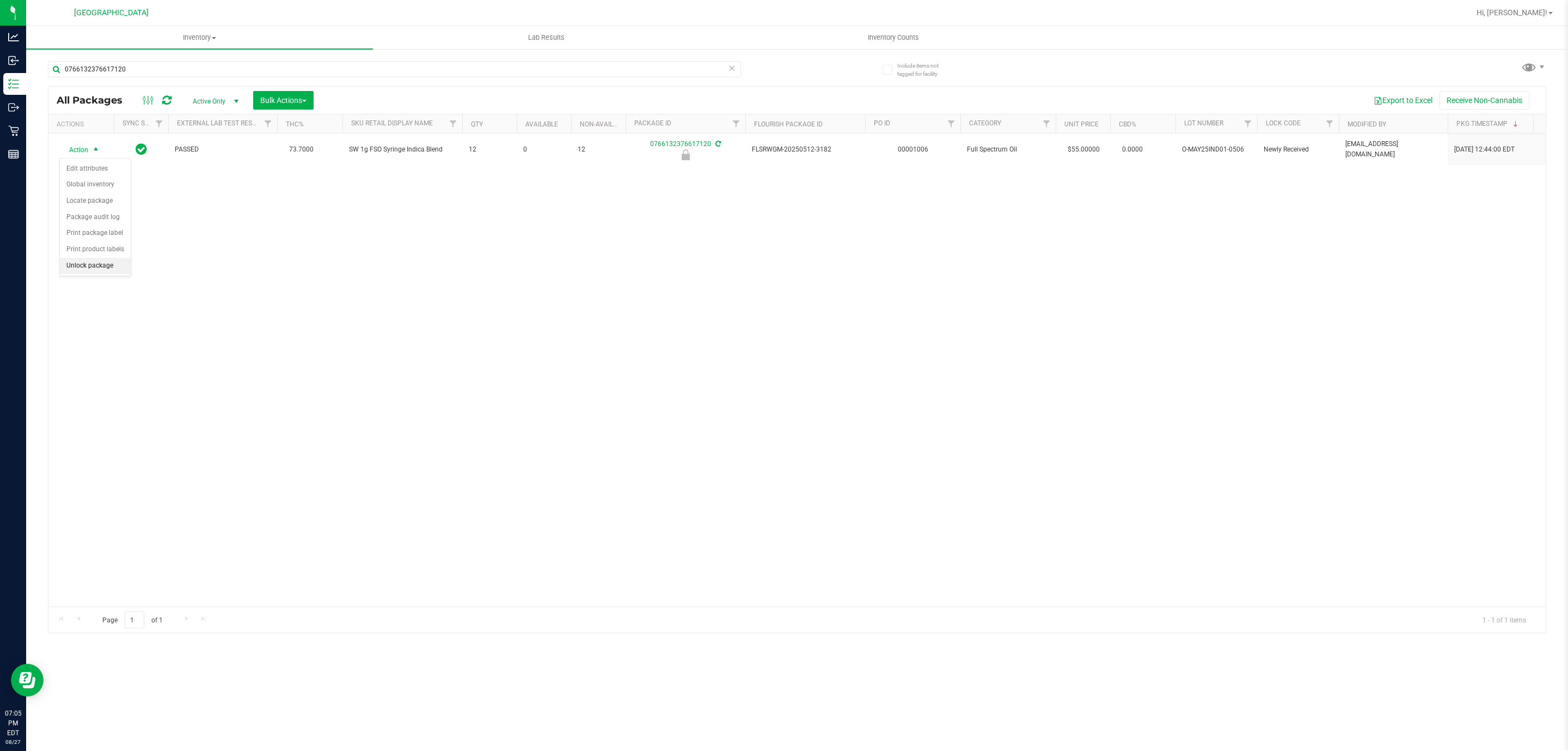
click at [90, 269] on li "Unlock package" at bounding box center [95, 266] width 71 height 16
